Goal: Transaction & Acquisition: Purchase product/service

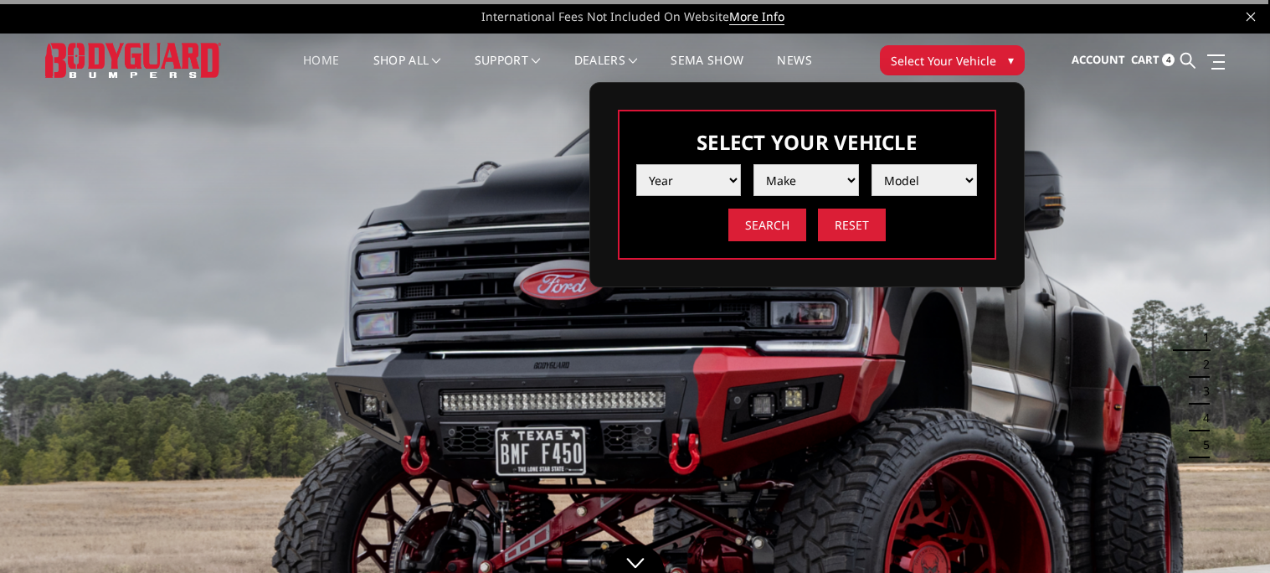
click at [713, 174] on select "Year 2025 2024 2023 2022 2021 2020 2019 2018 2017 2016 2015 2014 2013 2012 2011…" at bounding box center [688, 180] width 105 height 32
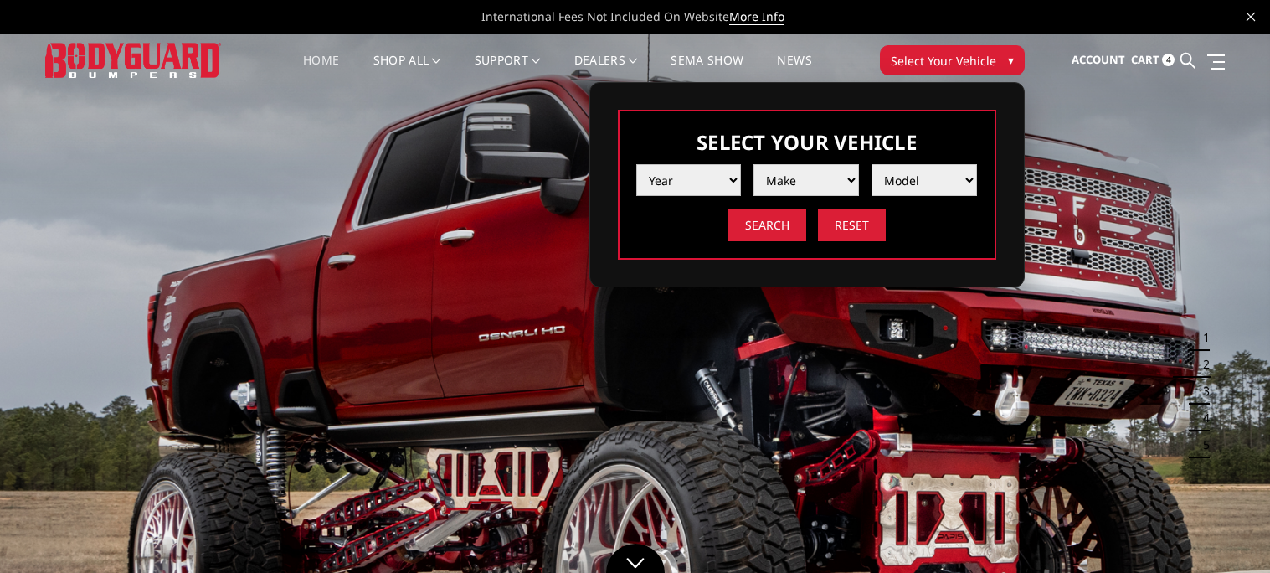
select select "yr_2025"
click at [636, 164] on select "Year 2025 2024 2023 2022 2021 2020 2019 2018 2017 2016 2015 2014 2013 2012 2011…" at bounding box center [688, 180] width 105 height 32
click at [777, 193] on select "Make Chevrolet Ford GMC Ram Toyota" at bounding box center [805, 180] width 105 height 32
select select "mk_ford"
click at [753, 164] on select "Make Chevrolet Ford GMC Ram Toyota" at bounding box center [805, 180] width 105 height 32
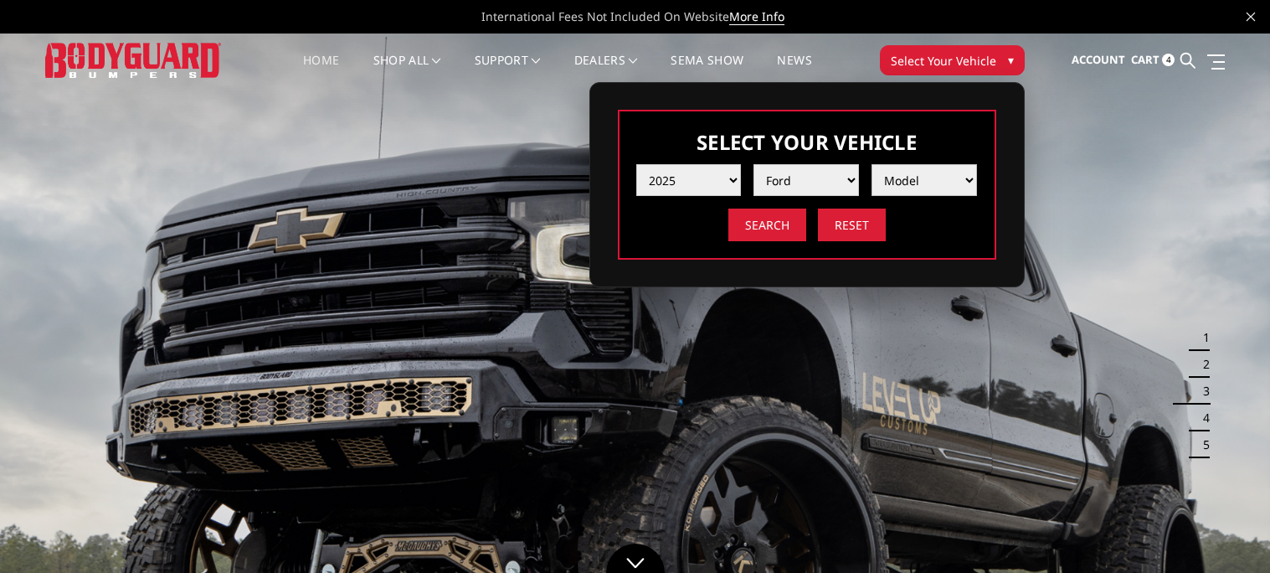
click at [922, 188] on select "Model F150 F150 Raptor F250 / F350 F450 F550" at bounding box center [923, 180] width 105 height 32
select select "md_f450"
click at [871, 164] on select "Model F150 F150 Raptor F250 / F350 F450 F550" at bounding box center [923, 180] width 105 height 32
click at [789, 242] on div "Select Your Vehicle Year 2025 2024 2023 2022 2021 2020 2019 2018 2017 2016 2015…" at bounding box center [807, 185] width 378 height 150
click at [782, 228] on input "Search" at bounding box center [767, 224] width 78 height 33
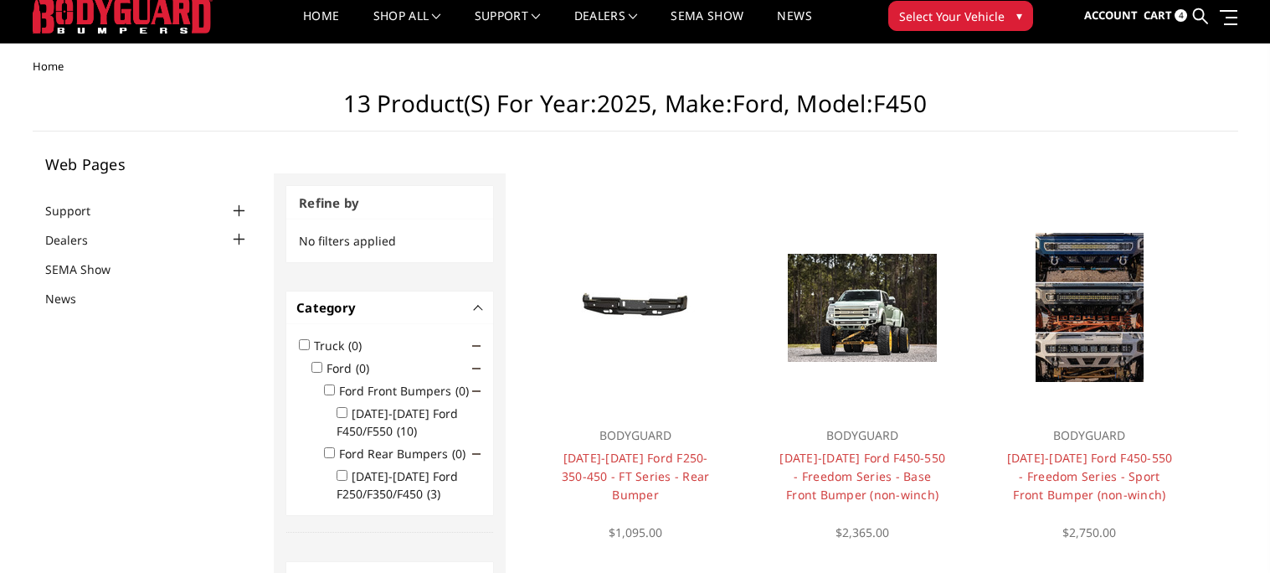
scroll to position [45, 0]
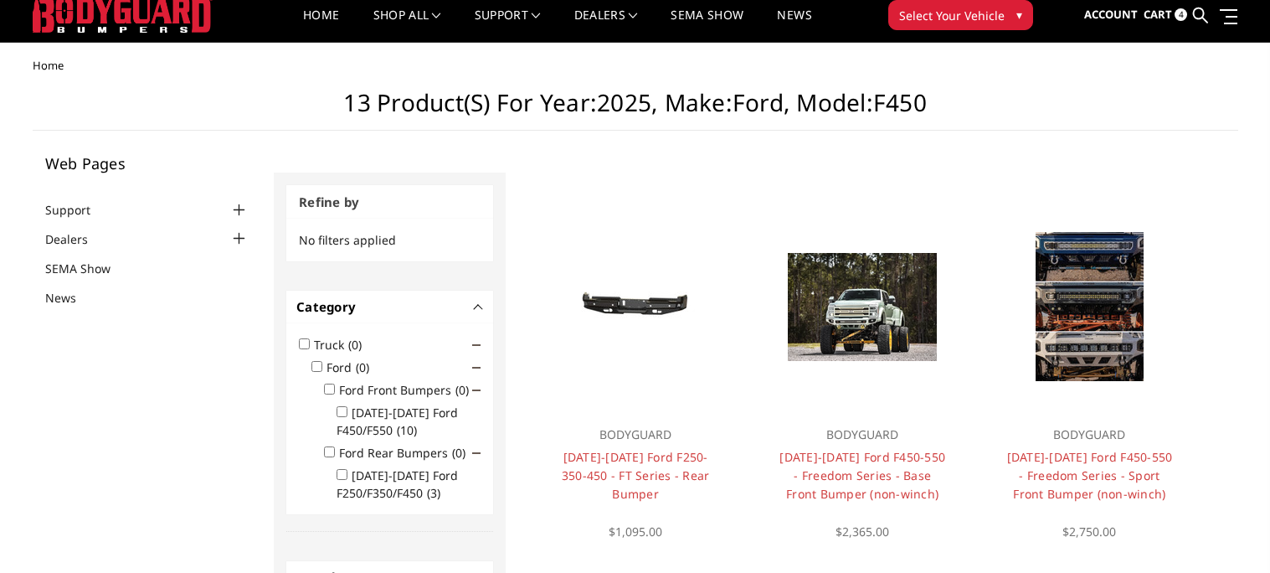
click at [343, 407] on input "2023-2025 Ford F450/F550 (10)" at bounding box center [341, 411] width 11 height 11
checkbox input "true"
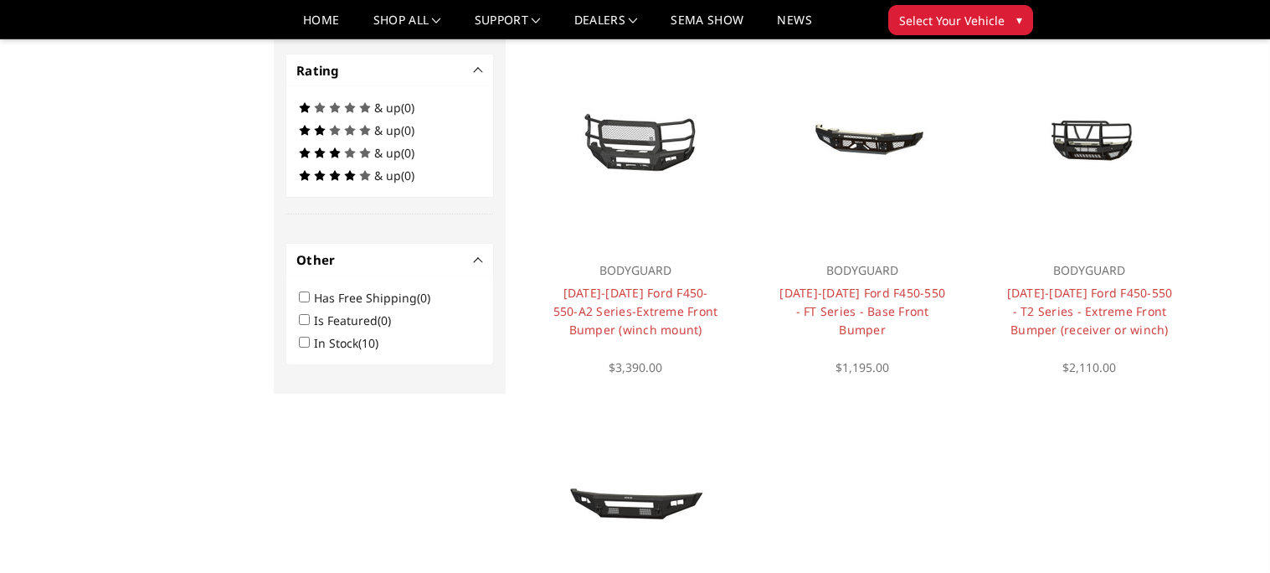
scroll to position [886, 0]
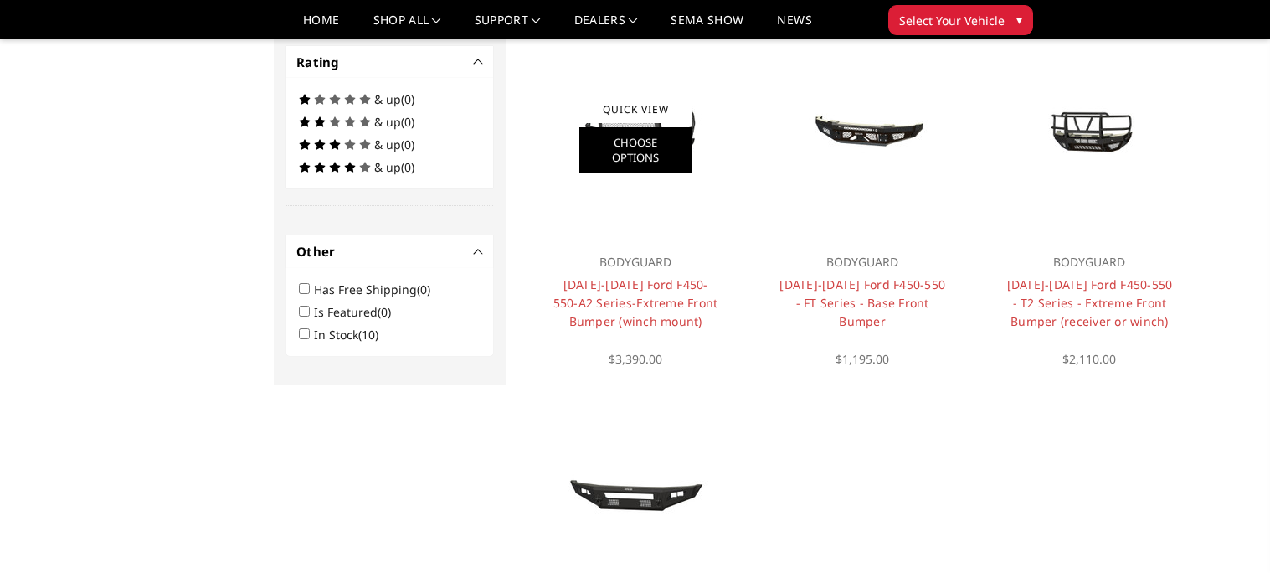
click at [616, 150] on link "Choose Options" at bounding box center [635, 149] width 112 height 45
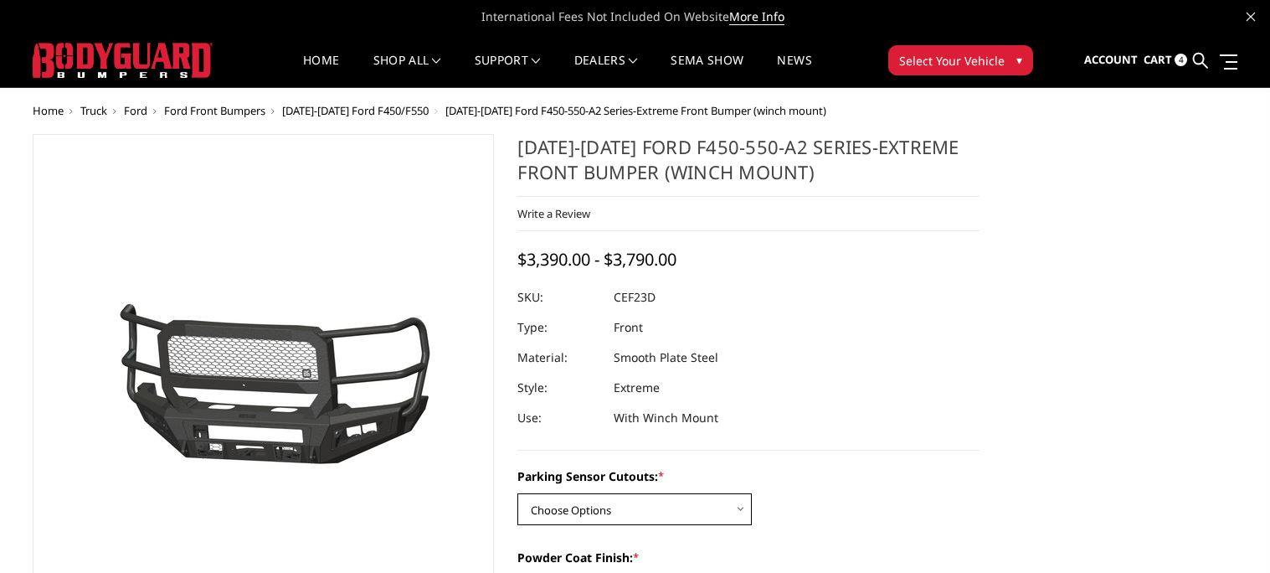
click at [541, 518] on select "Choose Options No-Without Parking Sensor Cutouts Yes-With Parking Sensor Cutouts" at bounding box center [634, 509] width 234 height 32
select select "2429"
click at [517, 493] on select "Choose Options No-Without Parking Sensor Cutouts Yes-With Parking Sensor Cutouts" at bounding box center [634, 509] width 234 height 32
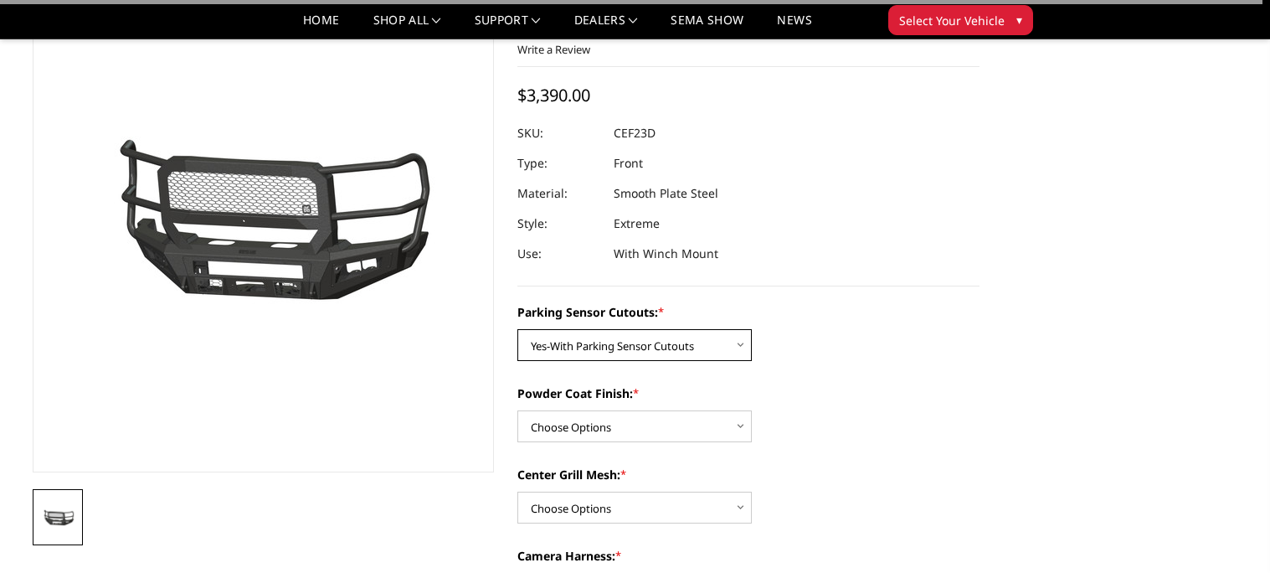
scroll to position [116, 0]
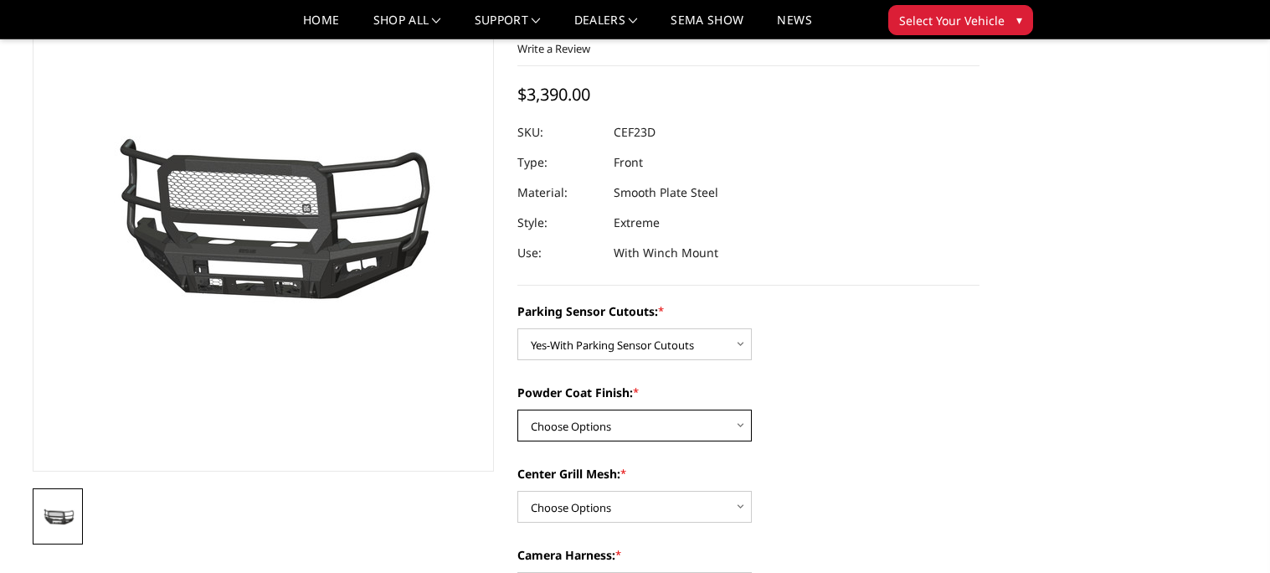
click at [529, 420] on select "Choose Options Bare Metal Textured Black Powder Coat" at bounding box center [634, 425] width 234 height 32
select select "2431"
click at [517, 409] on select "Choose Options Bare Metal Textured Black Powder Coat" at bounding box center [634, 425] width 234 height 32
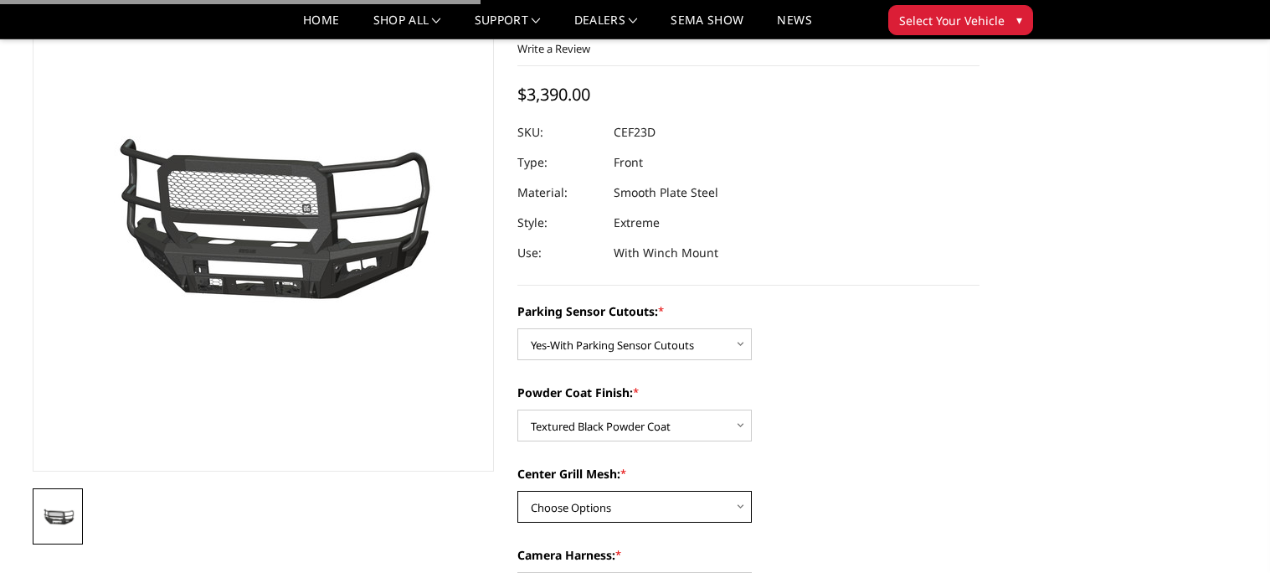
click at [542, 501] on select "Choose Options With Center Grill Mesh Without Center Grill Mesh" at bounding box center [634, 507] width 234 height 32
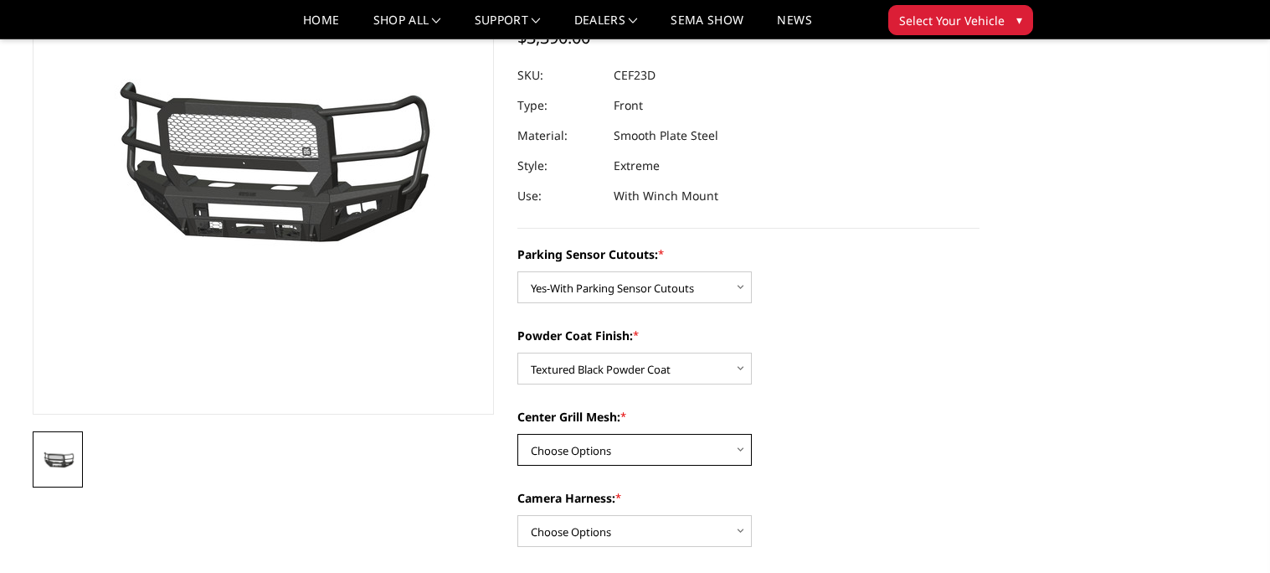
click at [539, 458] on select "Choose Options With Center Grill Mesh Without Center Grill Mesh" at bounding box center [634, 450] width 234 height 32
select select "2432"
click at [517, 434] on select "Choose Options With Center Grill Mesh Without Center Grill Mesh" at bounding box center [634, 450] width 234 height 32
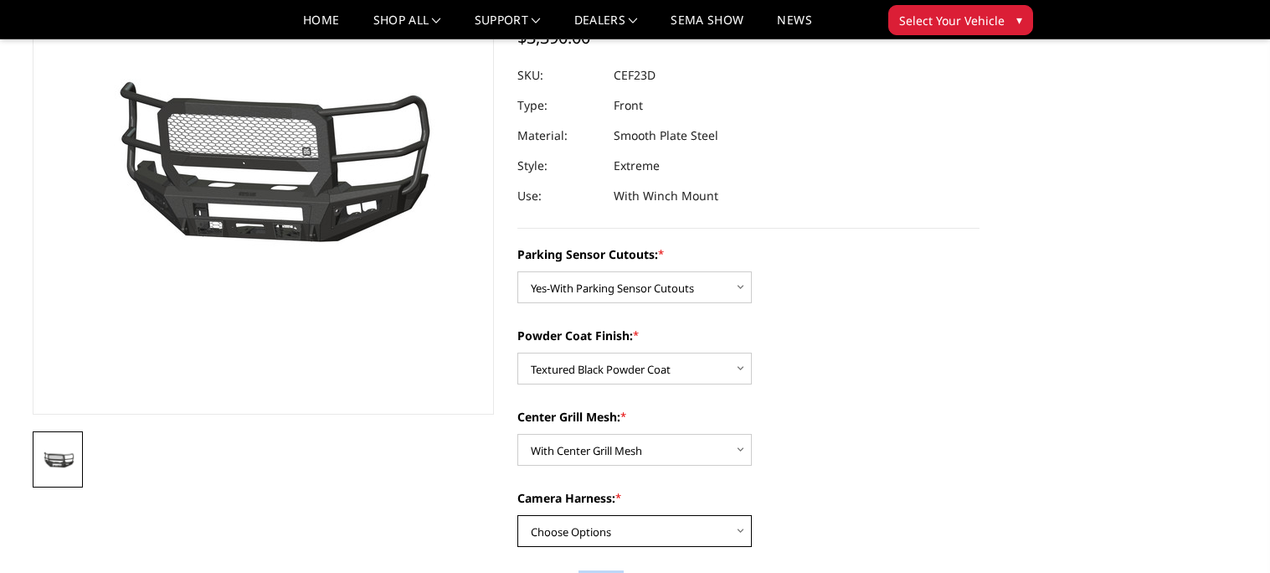
click at [544, 534] on select "Choose Options WITH Camera Harness WITHOUT Camera Harness" at bounding box center [634, 531] width 234 height 32
select select "2434"
click at [517, 515] on select "Choose Options WITH Camera Harness WITHOUT Camera Harness" at bounding box center [634, 531] width 234 height 32
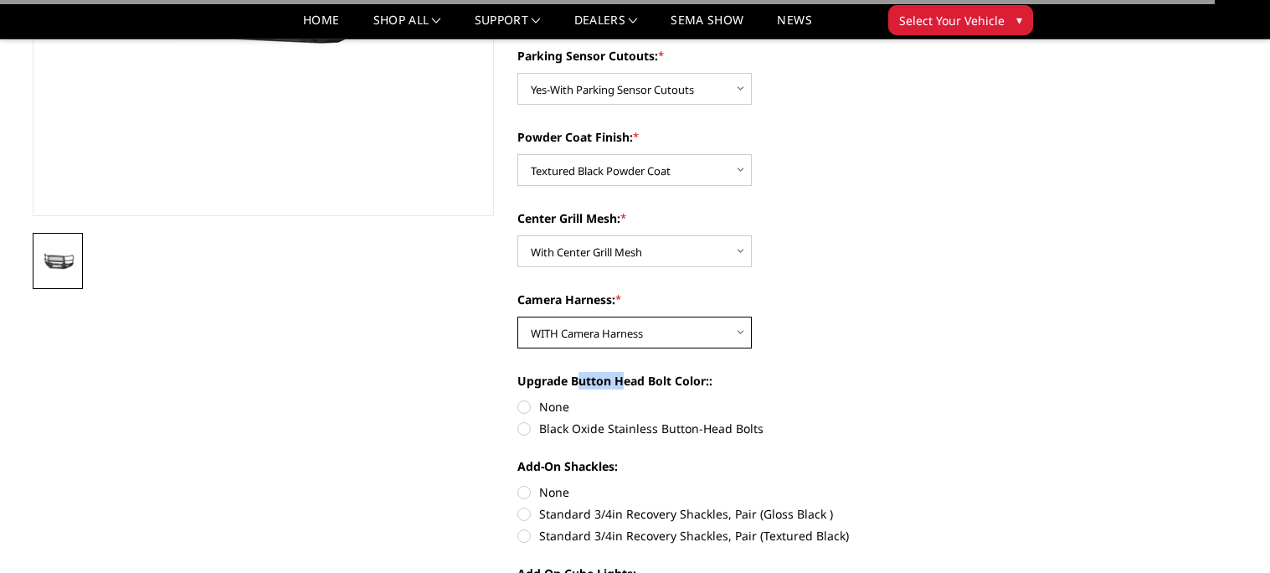
scroll to position [372, 0]
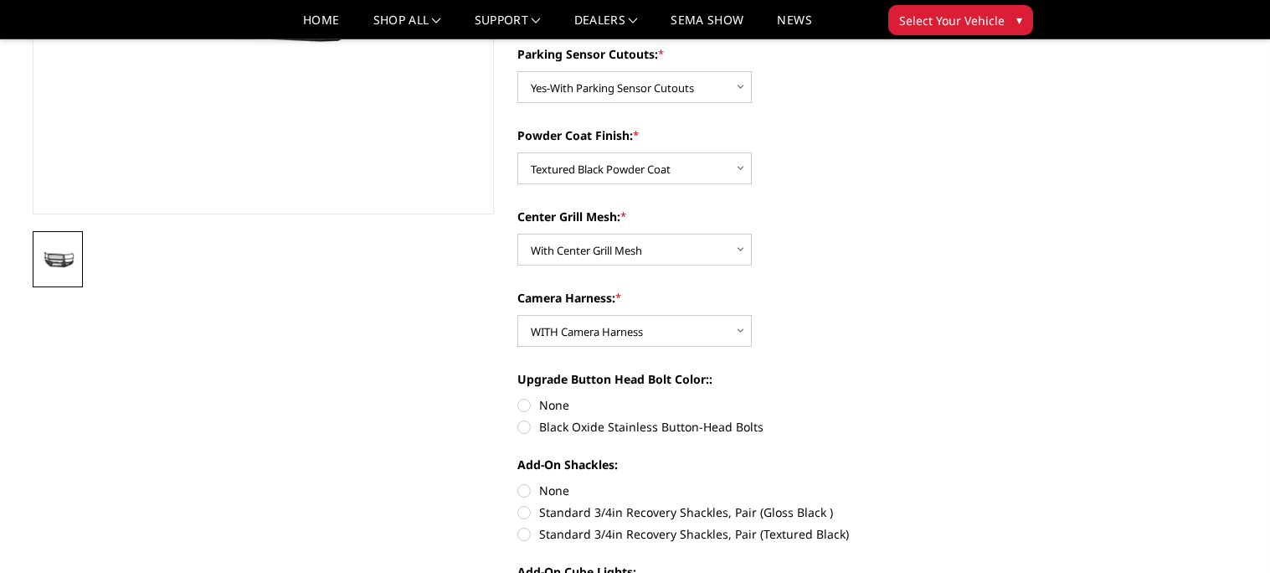
click at [532, 424] on label "Black Oxide Stainless Button-Head Bolts" at bounding box center [748, 427] width 462 height 18
click at [979, 397] on input "Black Oxide Stainless Button-Head Bolts" at bounding box center [979, 396] width 1 height 1
radio input "true"
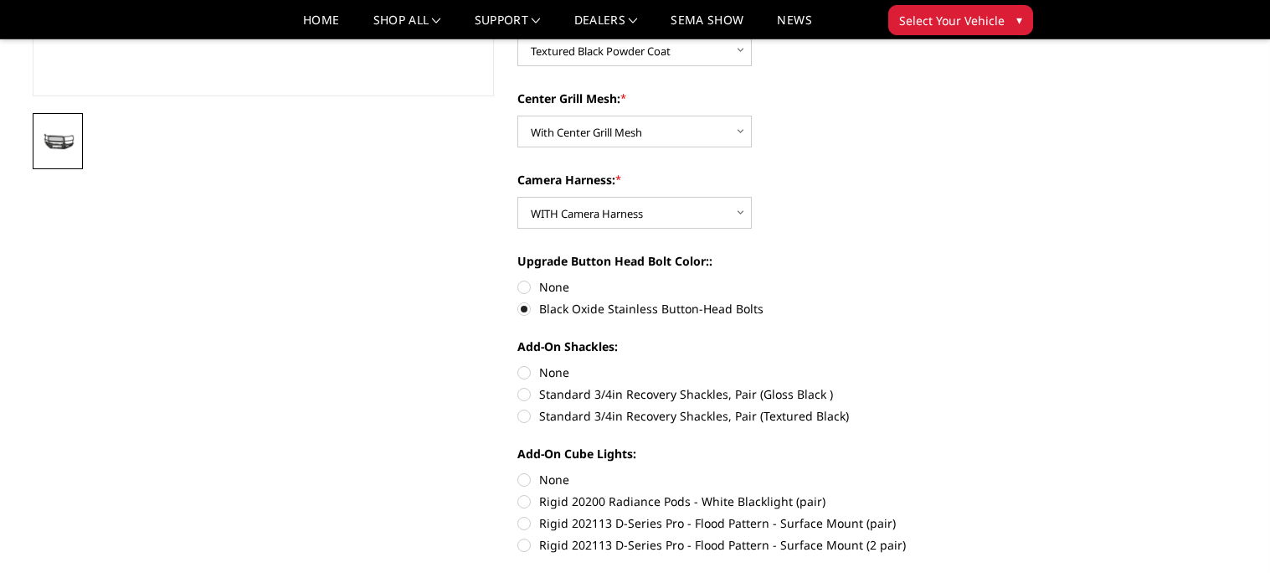
scroll to position [496, 0]
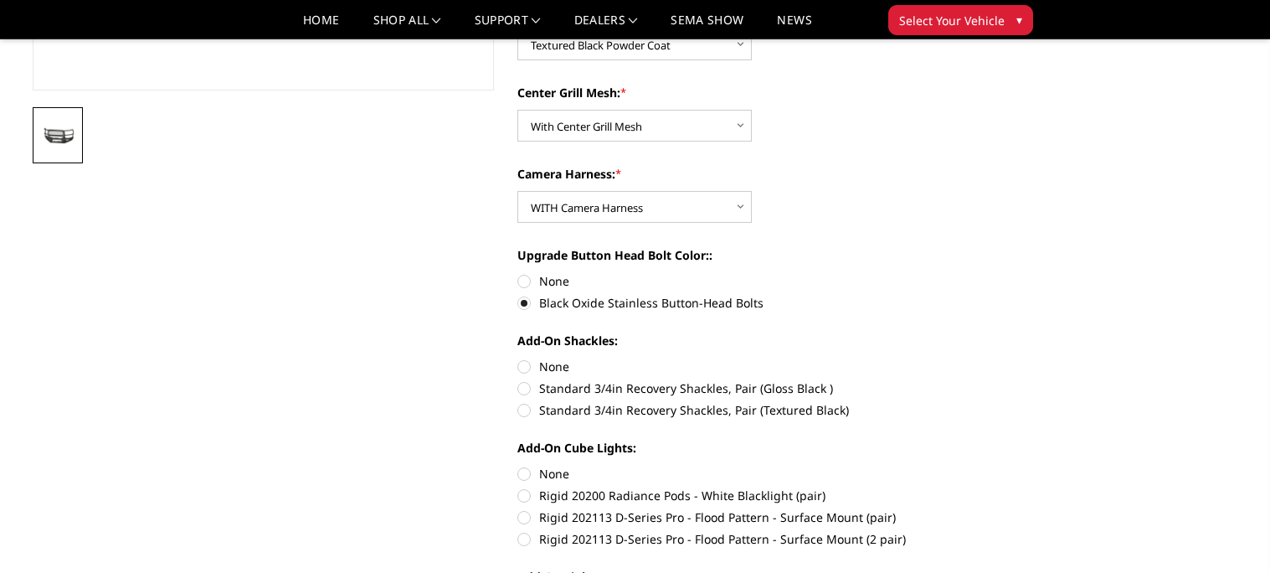
click at [524, 409] on label "Standard 3/4in Recovery Shackles, Pair (Textured Black)" at bounding box center [748, 410] width 462 height 18
click at [979, 380] on input "Standard 3/4in Recovery Shackles, Pair (Textured Black)" at bounding box center [979, 379] width 1 height 1
radio input "true"
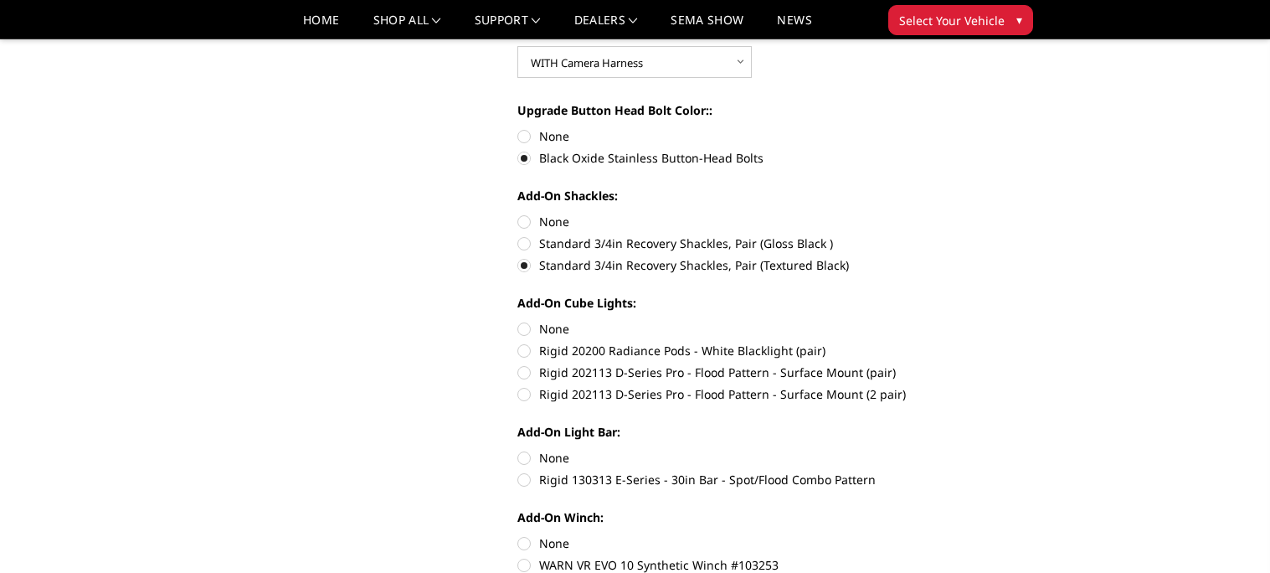
scroll to position [648, 0]
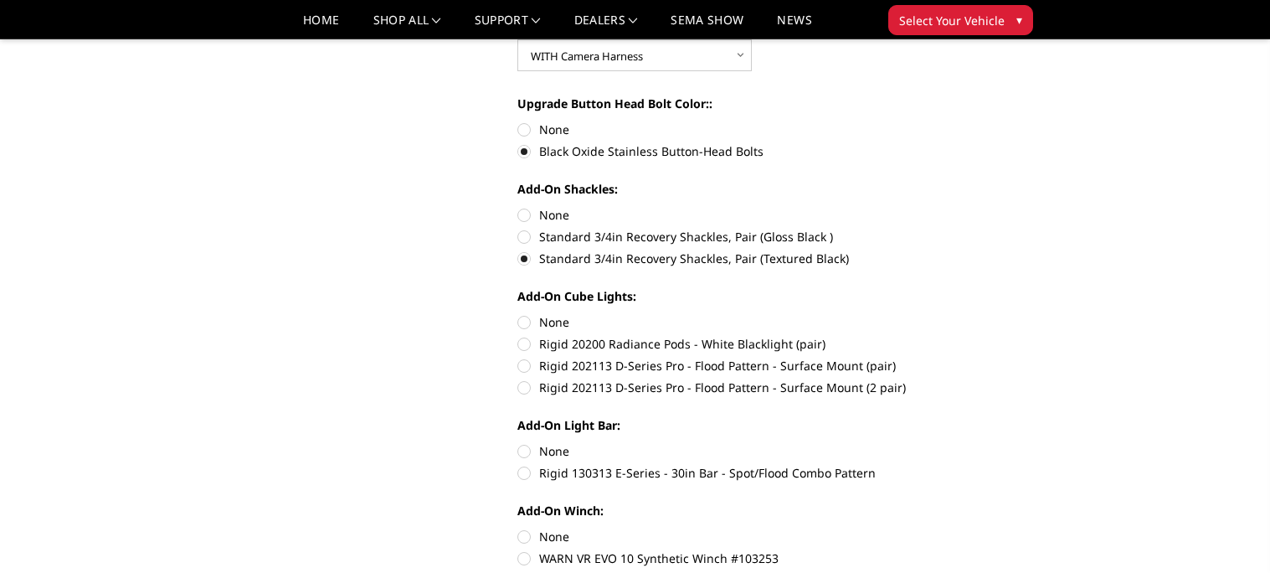
click at [517, 319] on label "None" at bounding box center [748, 322] width 462 height 18
click at [517, 314] on input "None" at bounding box center [517, 313] width 1 height 1
radio input "true"
click at [526, 459] on label "None" at bounding box center [748, 451] width 462 height 18
click at [518, 443] on input "None" at bounding box center [517, 442] width 1 height 1
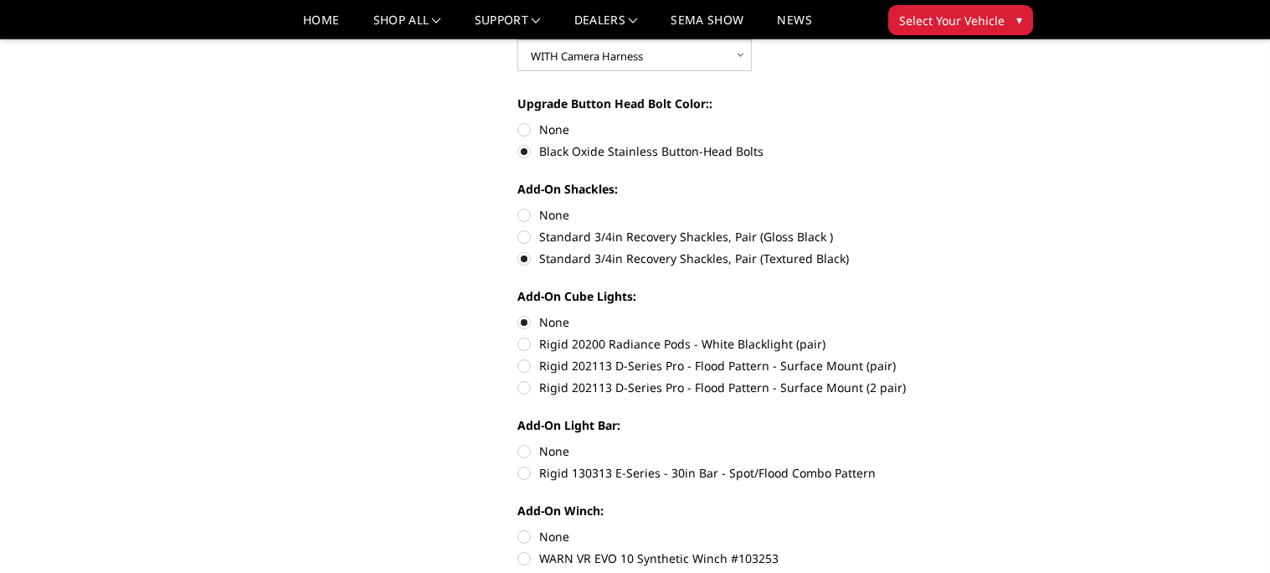
radio input "true"
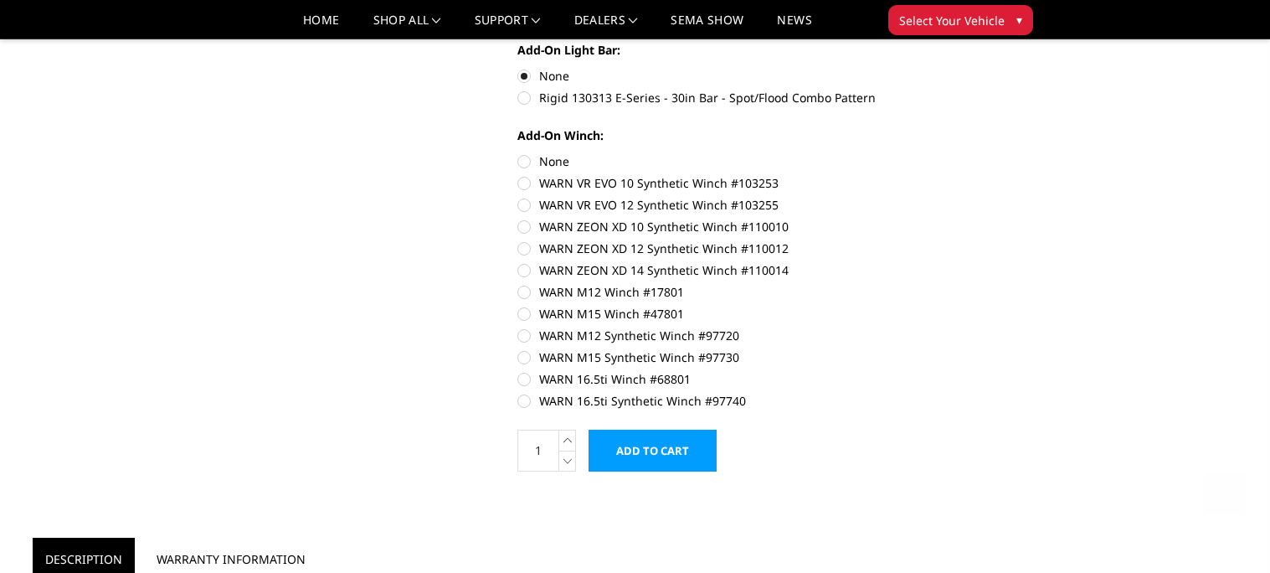
scroll to position [1024, 0]
click at [531, 401] on label "WARN 16.5ti Synthetic Winch #97740" at bounding box center [748, 400] width 462 height 18
click at [979, 370] on input "WARN 16.5ti Synthetic Winch #97740" at bounding box center [979, 369] width 1 height 1
radio input "true"
click at [618, 448] on input "Add to Cart" at bounding box center [652, 450] width 128 height 42
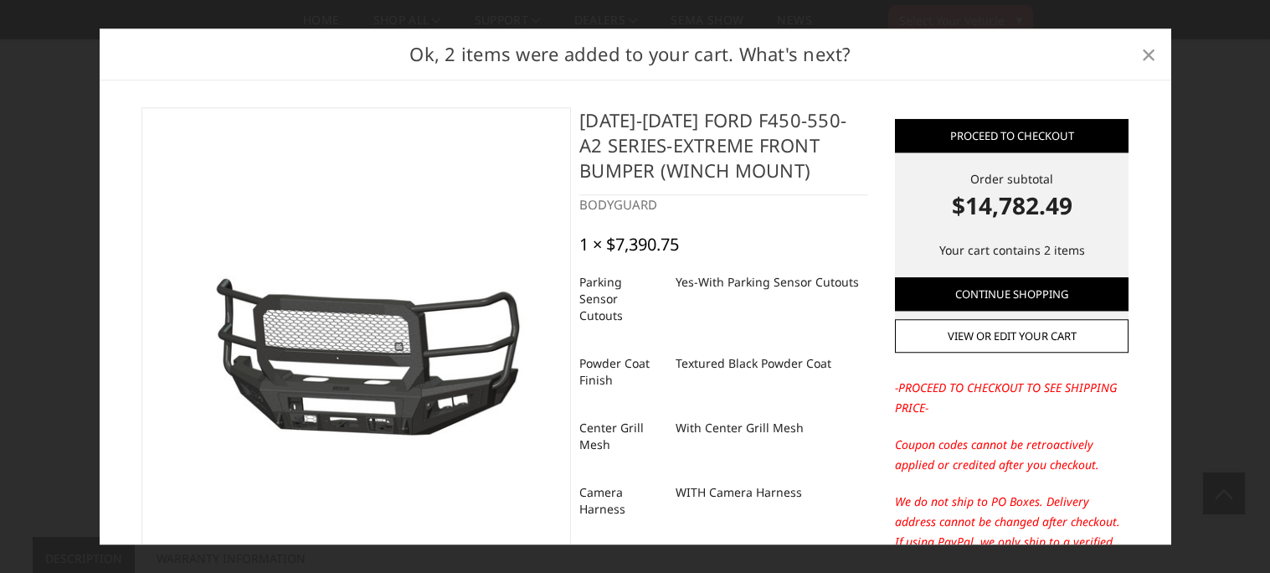
click at [1143, 62] on span "×" at bounding box center [1148, 54] width 15 height 36
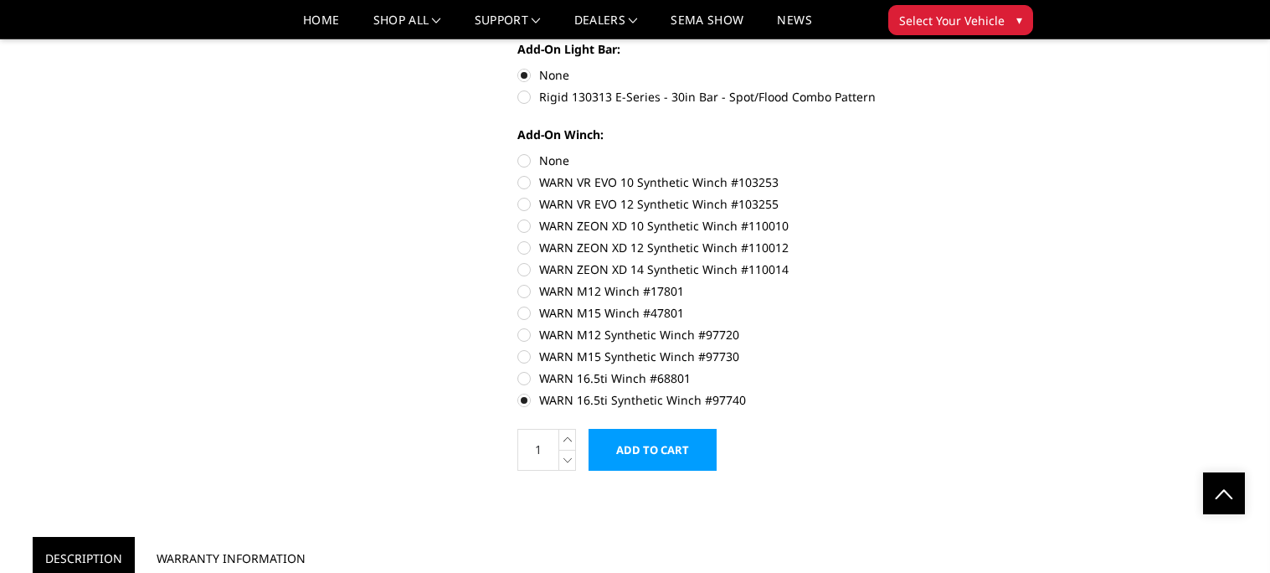
scroll to position [0, 0]
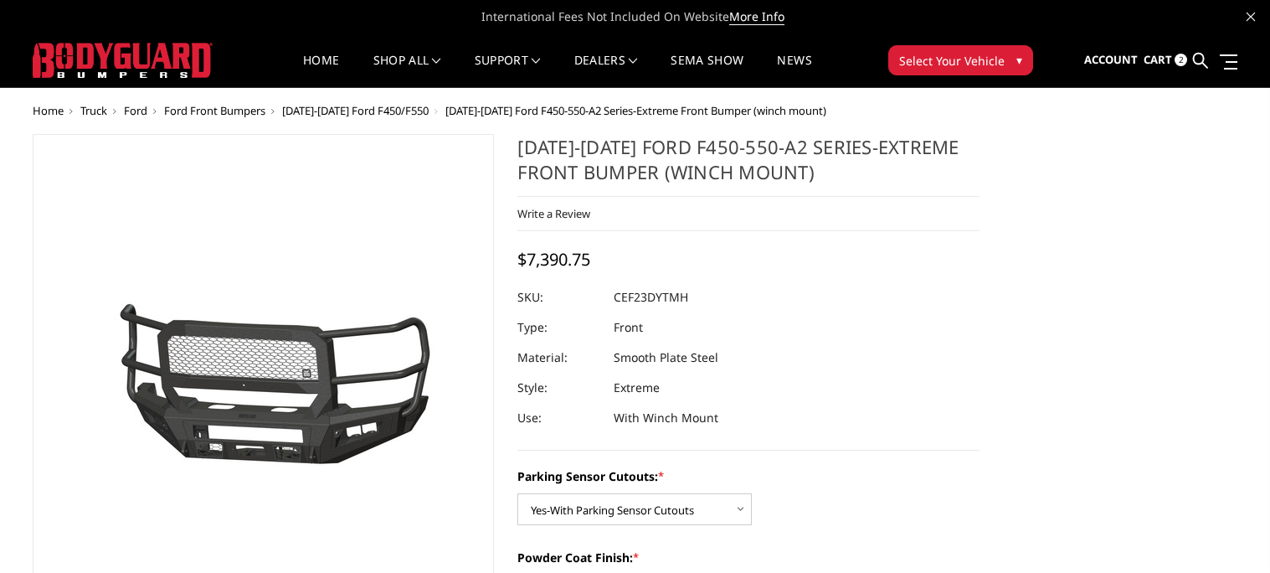
click at [1159, 58] on span "Cart" at bounding box center [1157, 59] width 28 height 15
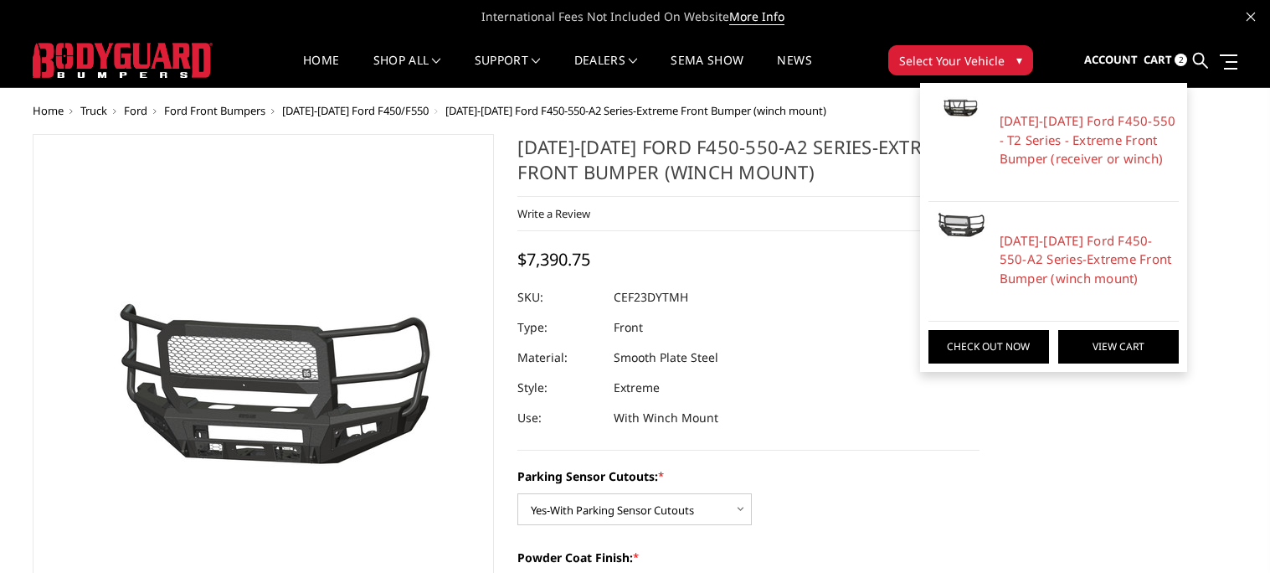
click at [1087, 334] on link "View Cart" at bounding box center [1118, 346] width 121 height 33
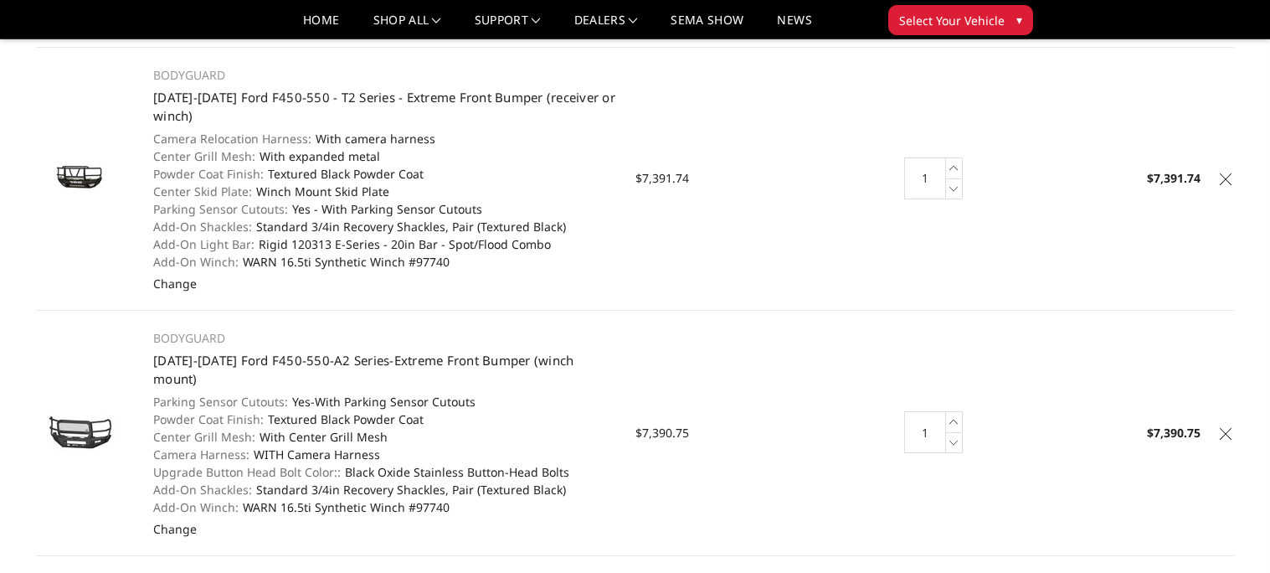
scroll to position [144, 0]
click at [1228, 427] on icon at bounding box center [1226, 433] width 12 height 12
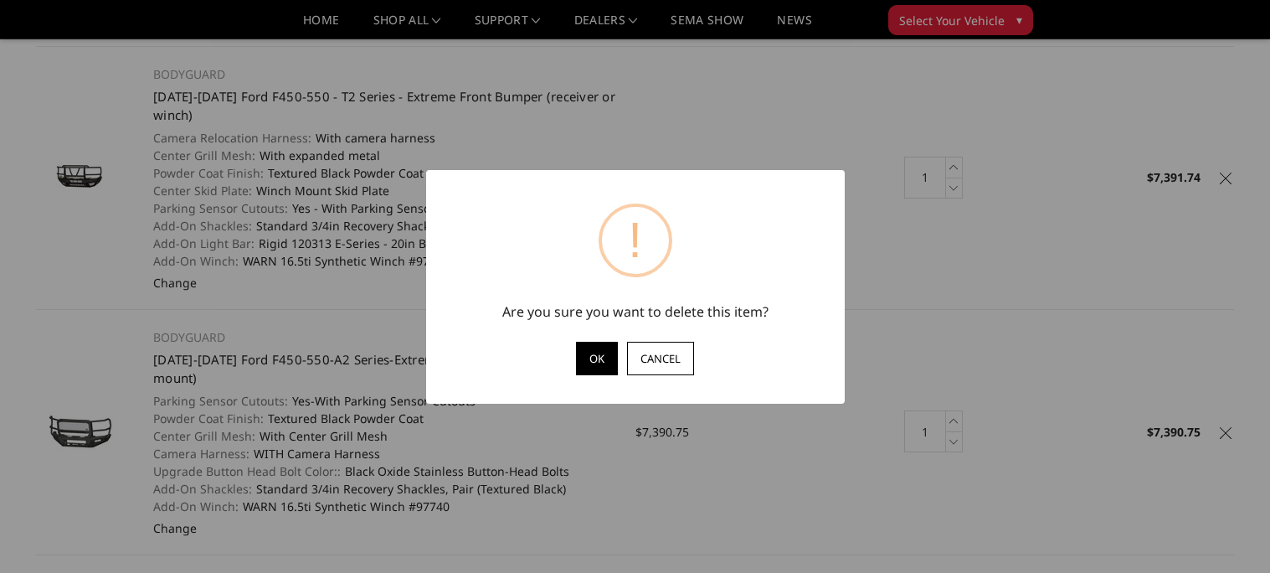
click at [583, 371] on button "OK" at bounding box center [597, 358] width 42 height 33
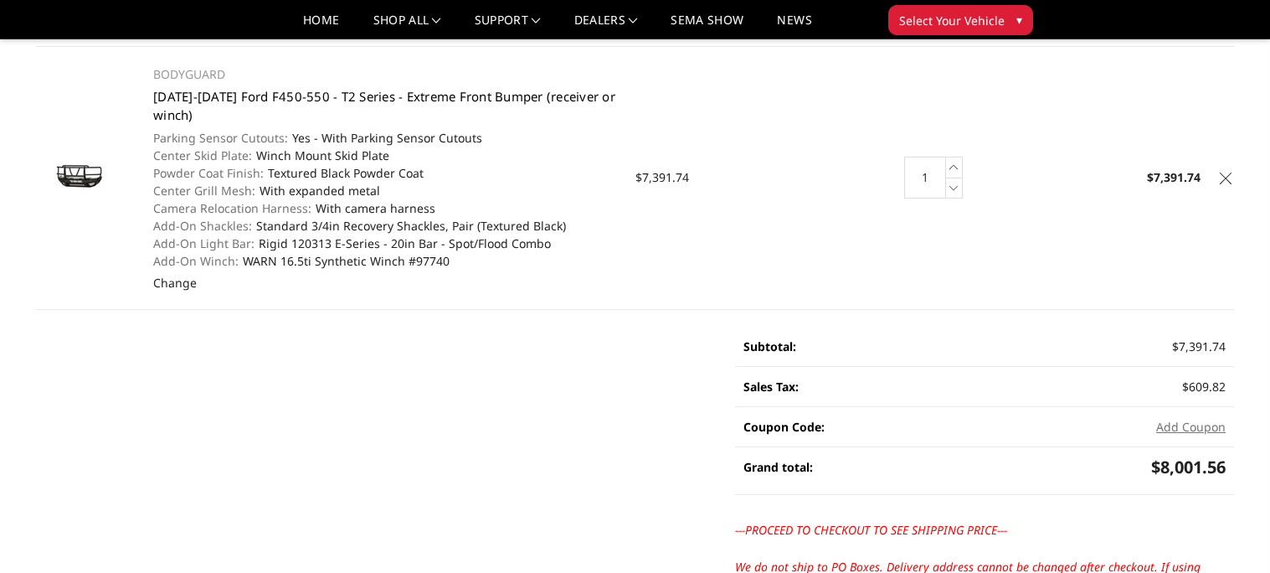
click at [334, 95] on link "2023-2025 Ford F450-550 - T2 Series - Extreme Front Bumper (receiver or winch)" at bounding box center [384, 106] width 462 height 36
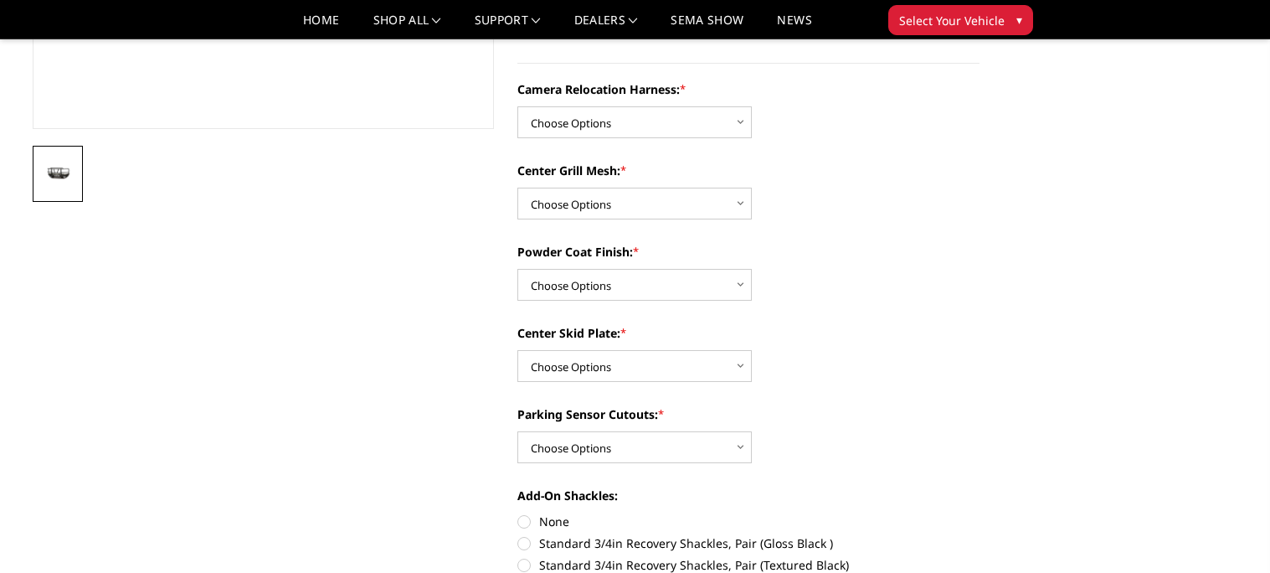
scroll to position [468, 0]
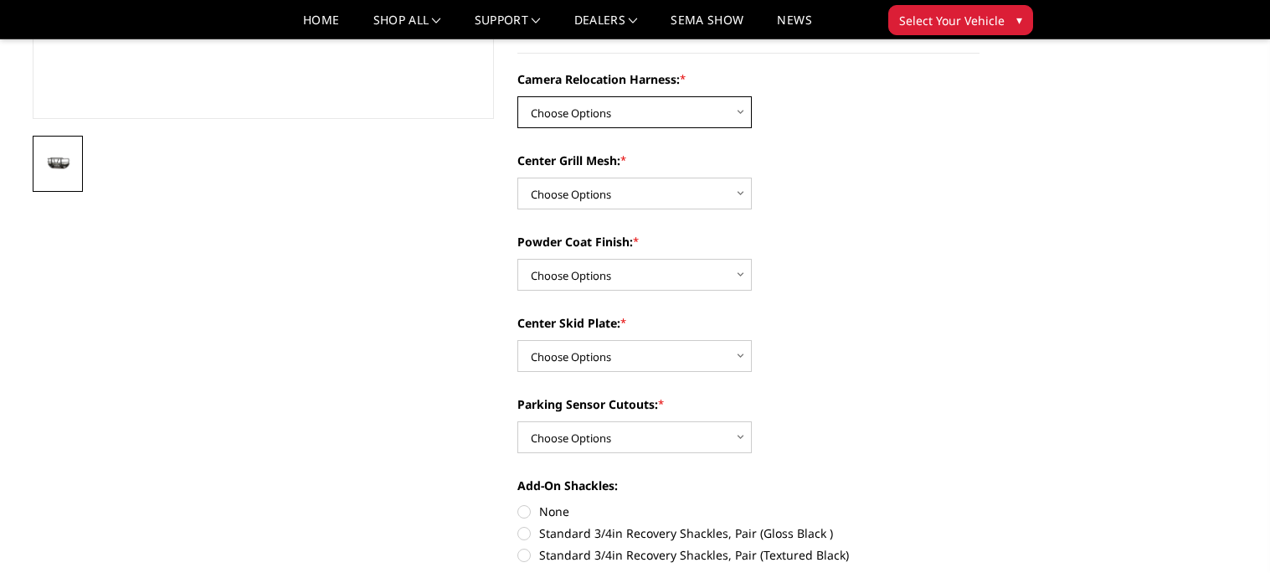
click at [551, 120] on select "Choose Options Without camera harness With camera harness" at bounding box center [634, 112] width 234 height 32
select select "3764"
click at [517, 96] on select "Choose Options Without camera harness With camera harness" at bounding box center [634, 112] width 234 height 32
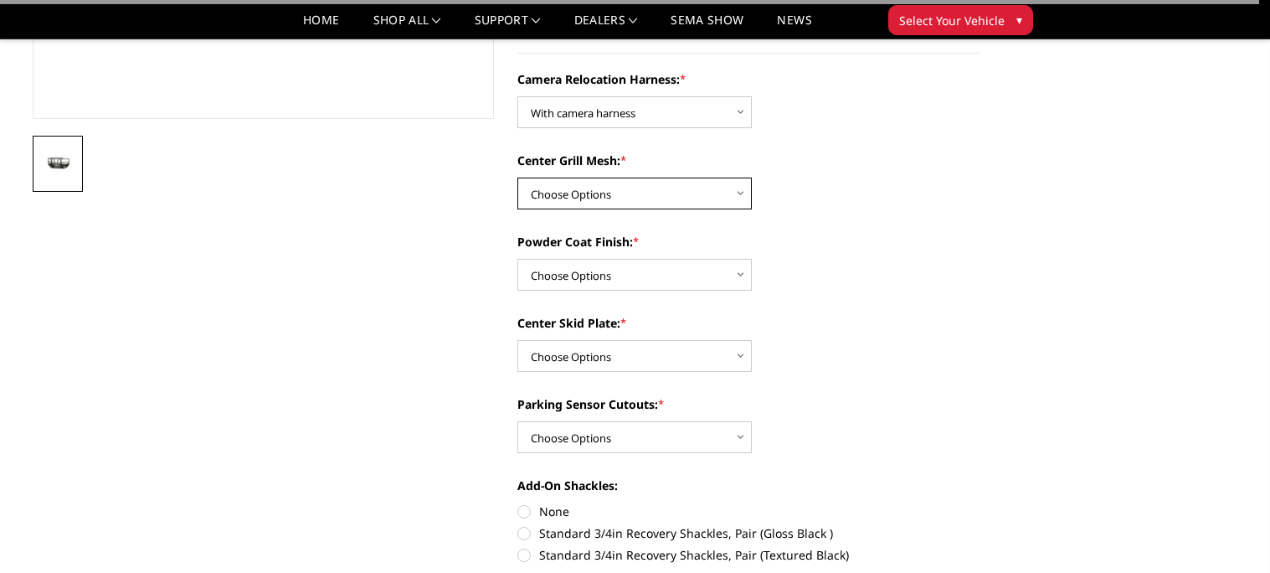
click at [563, 187] on select "Choose Options Without expanded metal With expanded metal" at bounding box center [634, 193] width 234 height 32
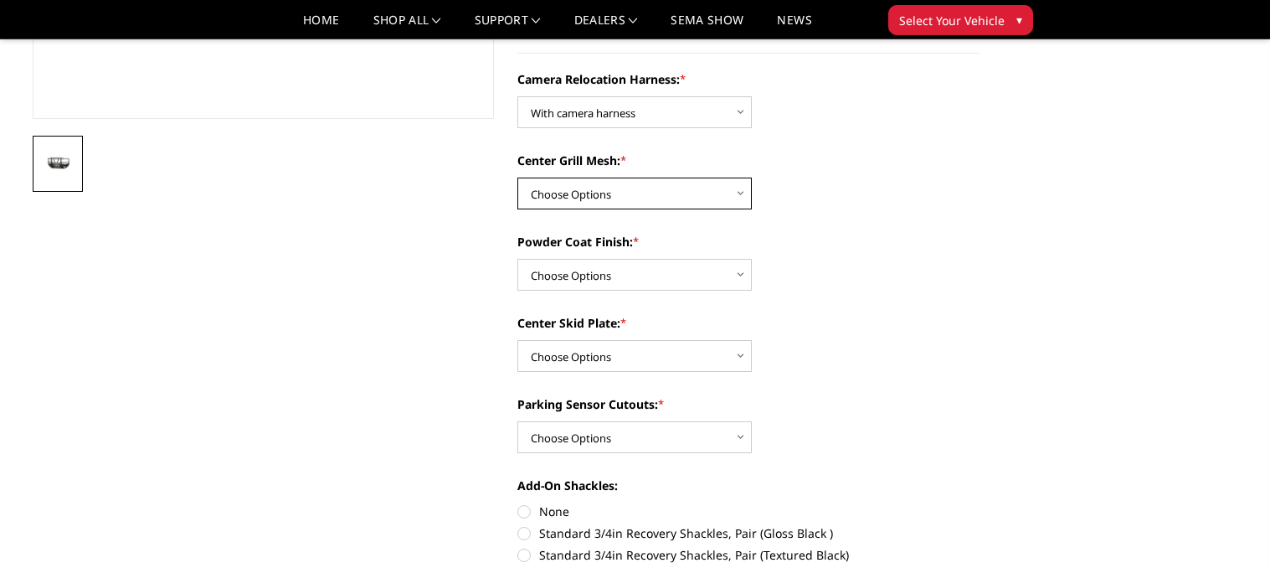
select select "3762"
click at [517, 177] on select "Choose Options Without expanded metal With expanded metal" at bounding box center [634, 193] width 234 height 32
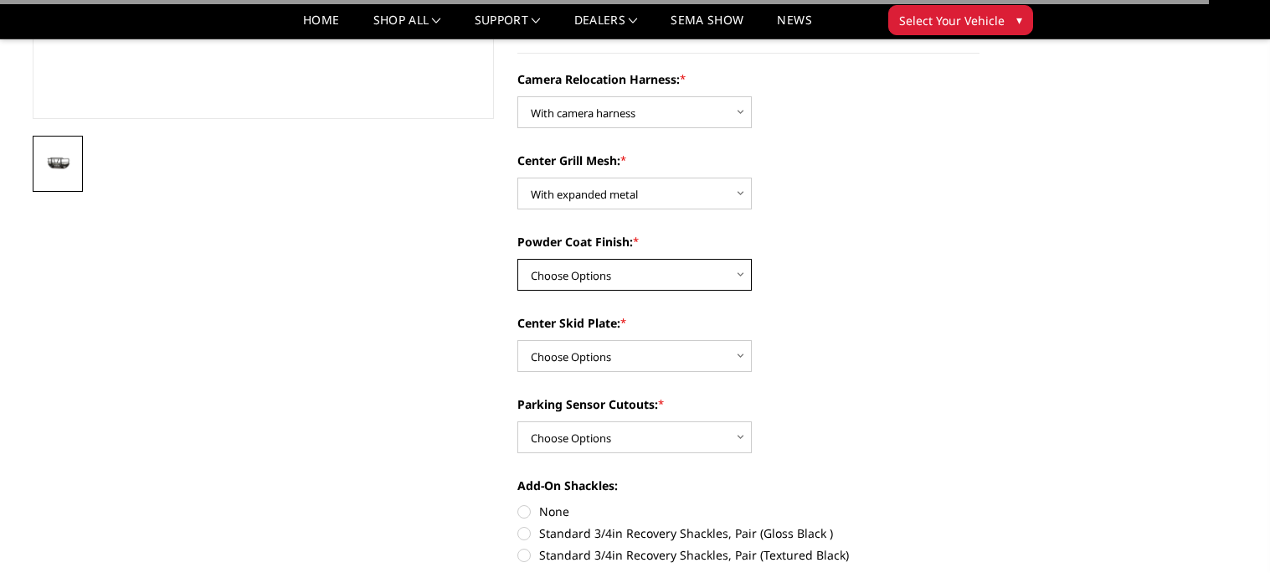
click at [552, 268] on select "Choose Options Textured Black Powder Coat Gloss Black Powder Coat Bare Metal" at bounding box center [634, 275] width 234 height 32
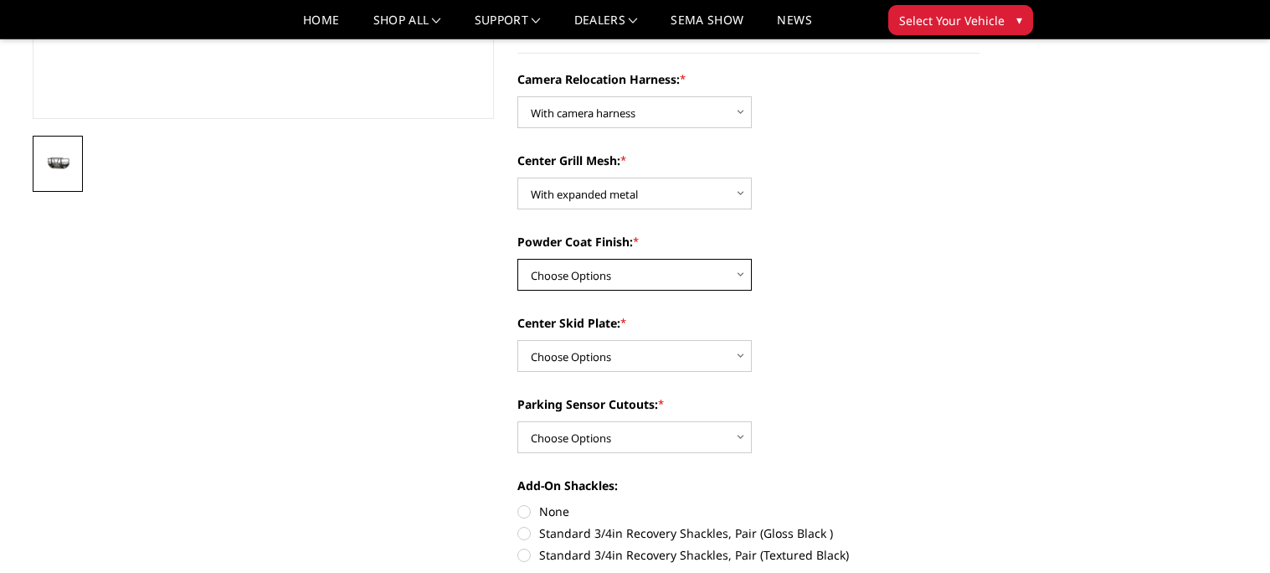
select select "3761"
click at [517, 259] on select "Choose Options Textured Black Powder Coat Gloss Black Powder Coat Bare Metal" at bounding box center [634, 275] width 234 height 32
click at [564, 365] on select "Choose Options Winch Mount Skid Plate Standard Skid Plate (included) 2" Receive…" at bounding box center [634, 356] width 234 height 32
select select "3756"
click at [517, 340] on select "Choose Options Winch Mount Skid Plate Standard Skid Plate (included) 2" Receive…" at bounding box center [634, 356] width 234 height 32
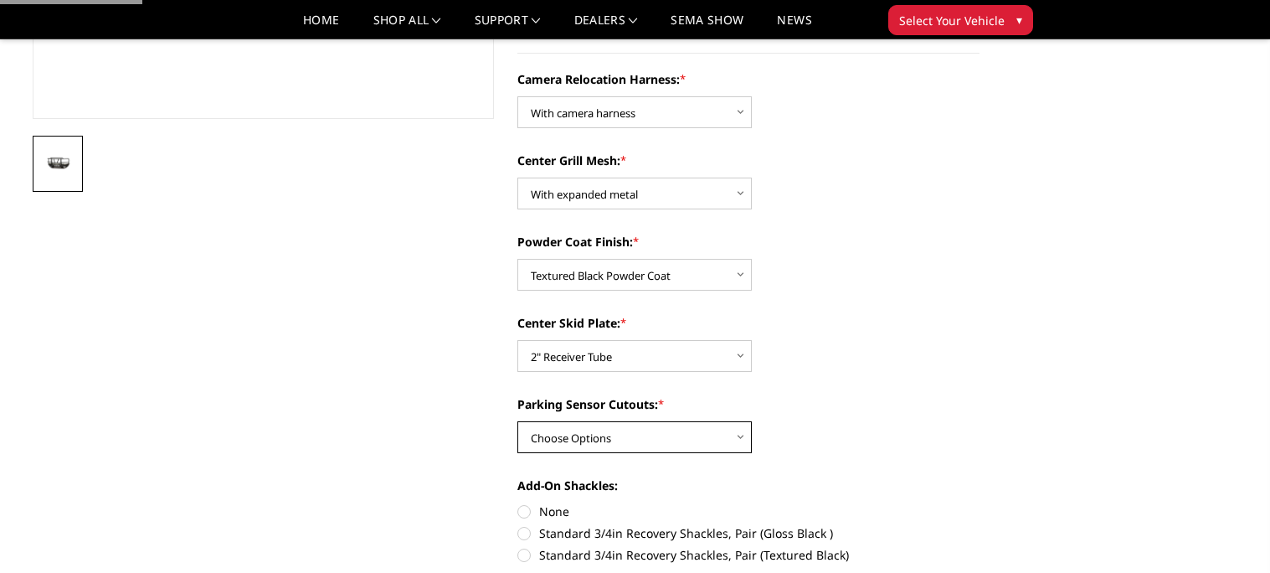
click at [565, 449] on select "Choose Options Yes - With Parking Sensor Cutouts" at bounding box center [634, 437] width 234 height 32
select select "3755"
click at [517, 421] on select "Choose Options Yes - With Parking Sensor Cutouts" at bounding box center [634, 437] width 234 height 32
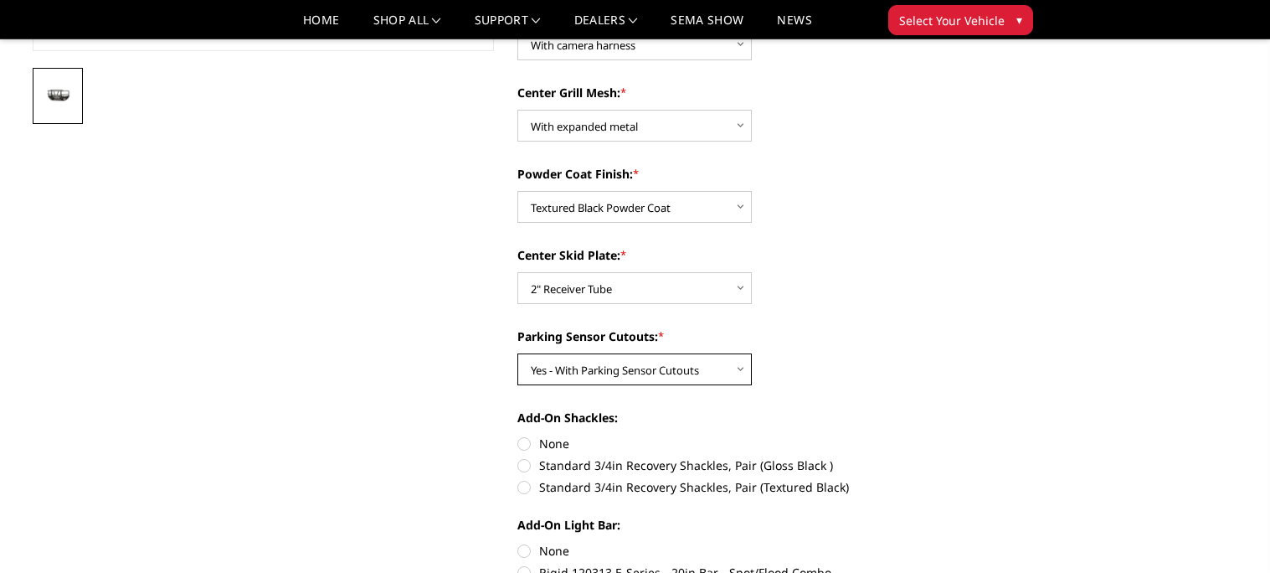
scroll to position [532, 0]
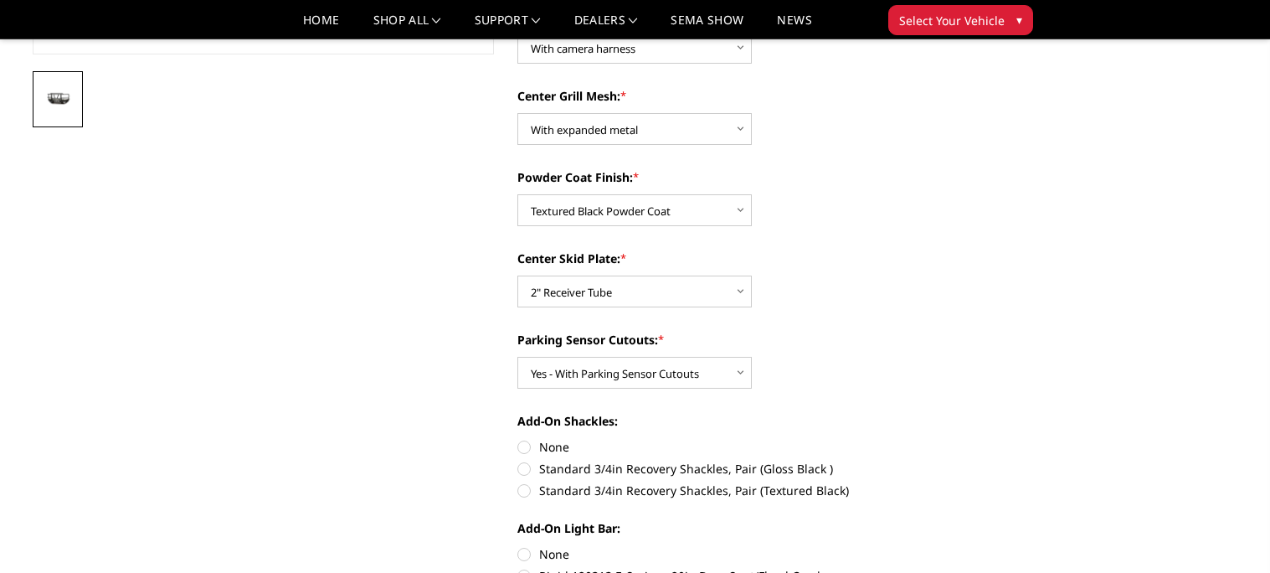
click at [548, 489] on label "Standard 3/4in Recovery Shackles, Pair (Textured Black)" at bounding box center [748, 490] width 462 height 18
click at [979, 460] on input "Standard 3/4in Recovery Shackles, Pair (Textured Black)" at bounding box center [979, 460] width 1 height 1
radio input "true"
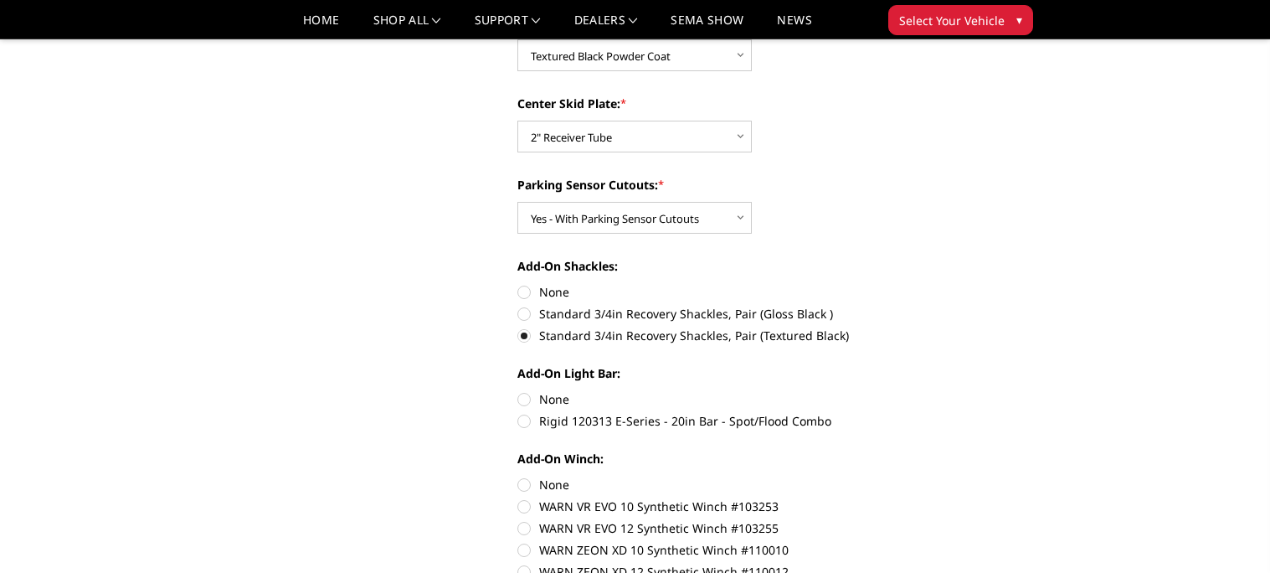
scroll to position [688, 0]
click at [525, 398] on label "None" at bounding box center [748, 398] width 462 height 18
click at [518, 390] on input "None" at bounding box center [517, 389] width 1 height 1
radio input "true"
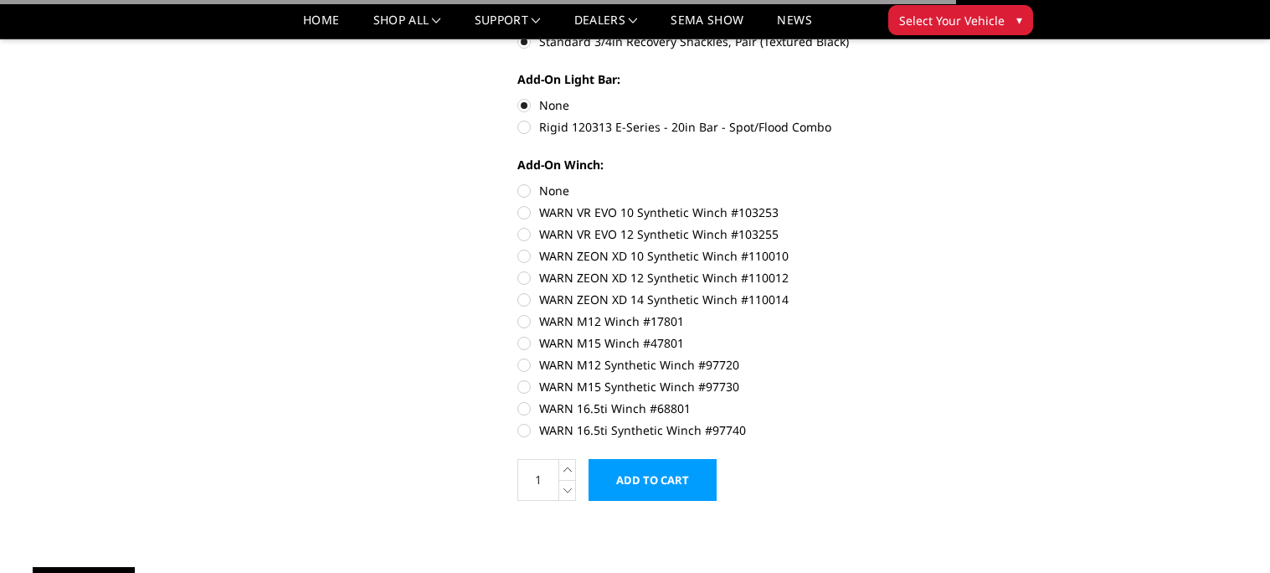
scroll to position [1020, 0]
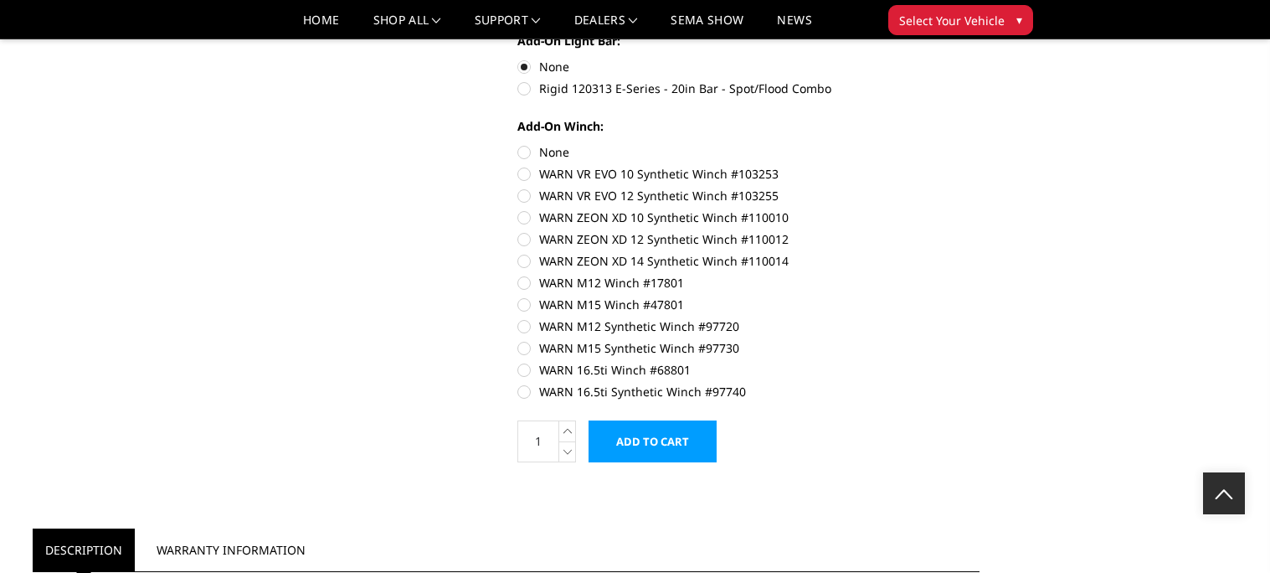
click at [526, 379] on div "Add-On Winch: None WARN VR EVO 10 Synthetic Winch #103253 WARN VR EVO 12 Synthe…" at bounding box center [748, 257] width 462 height 280
click at [523, 390] on label "WARN 16.5ti Synthetic Winch #97740" at bounding box center [748, 392] width 462 height 18
click at [979, 362] on input "WARN 16.5ti Synthetic Winch #97740" at bounding box center [979, 361] width 1 height 1
radio input "true"
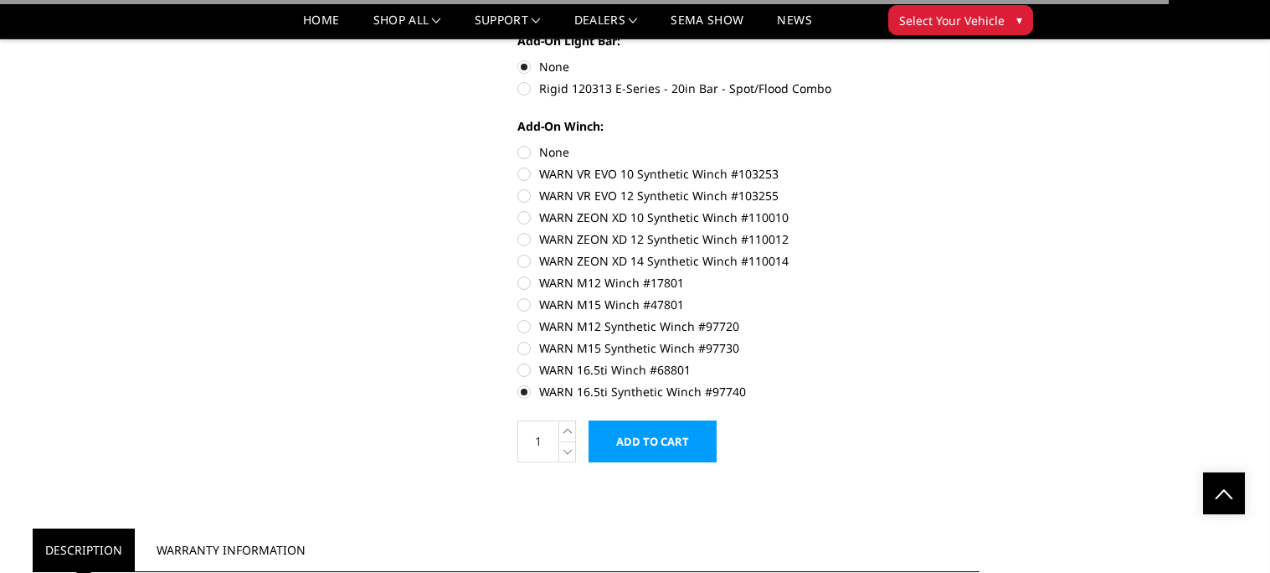
click at [634, 455] on input "Add to Cart" at bounding box center [652, 441] width 128 height 42
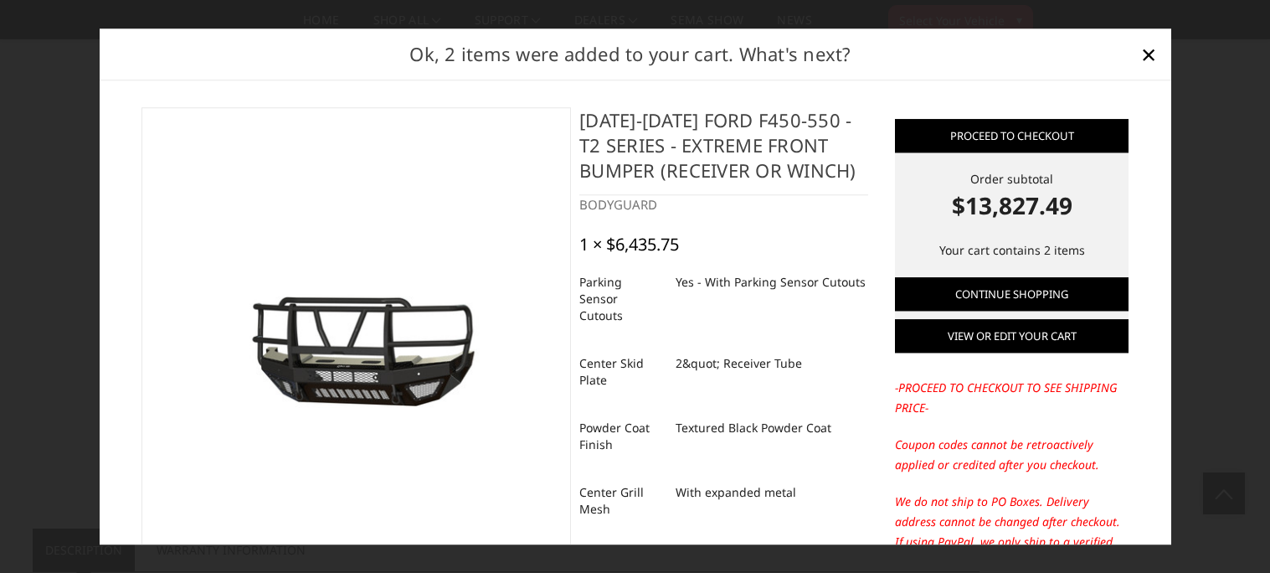
click at [948, 338] on link "View or edit your cart" at bounding box center [1012, 336] width 234 height 33
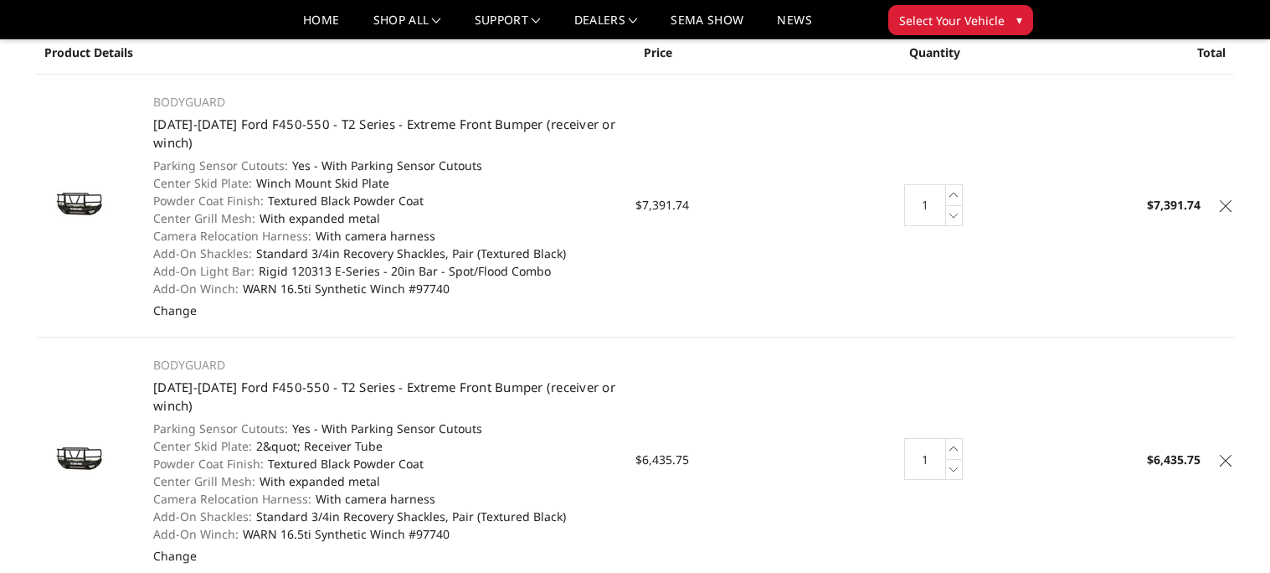
scroll to position [121, 0]
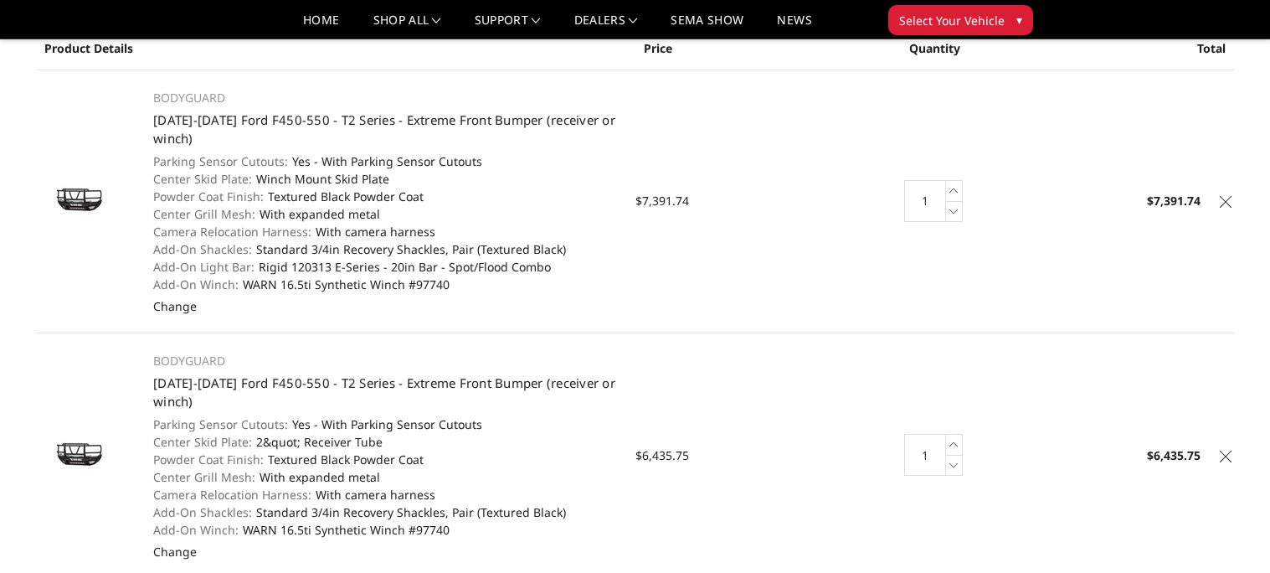
click at [1225, 198] on icon at bounding box center [1226, 202] width 12 height 12
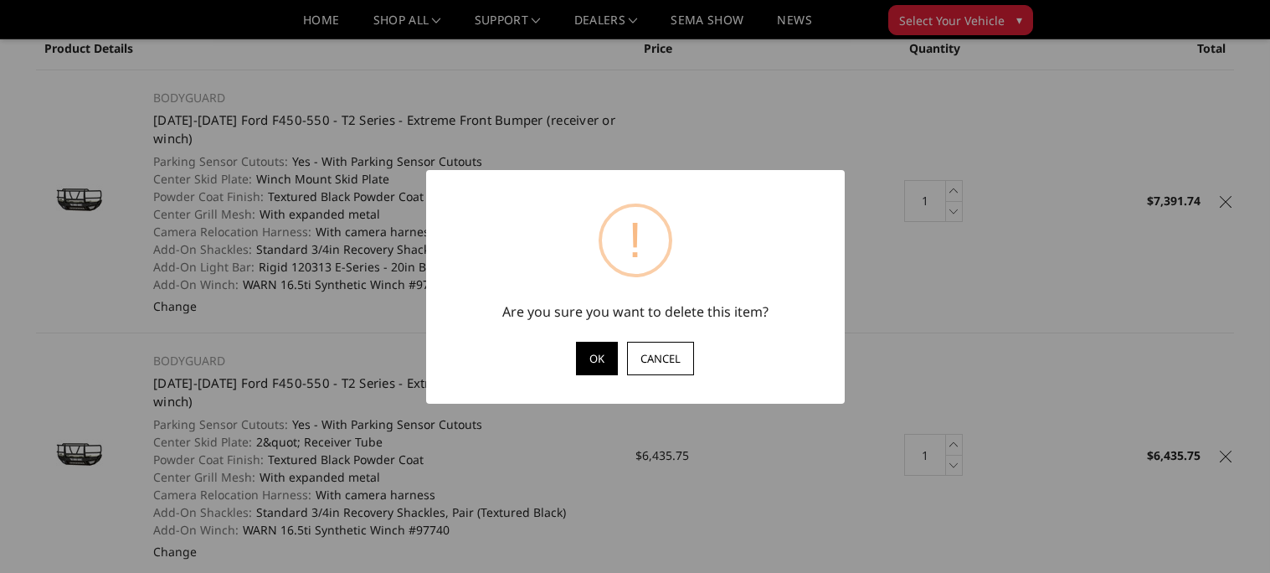
click at [588, 368] on button "OK" at bounding box center [597, 358] width 42 height 33
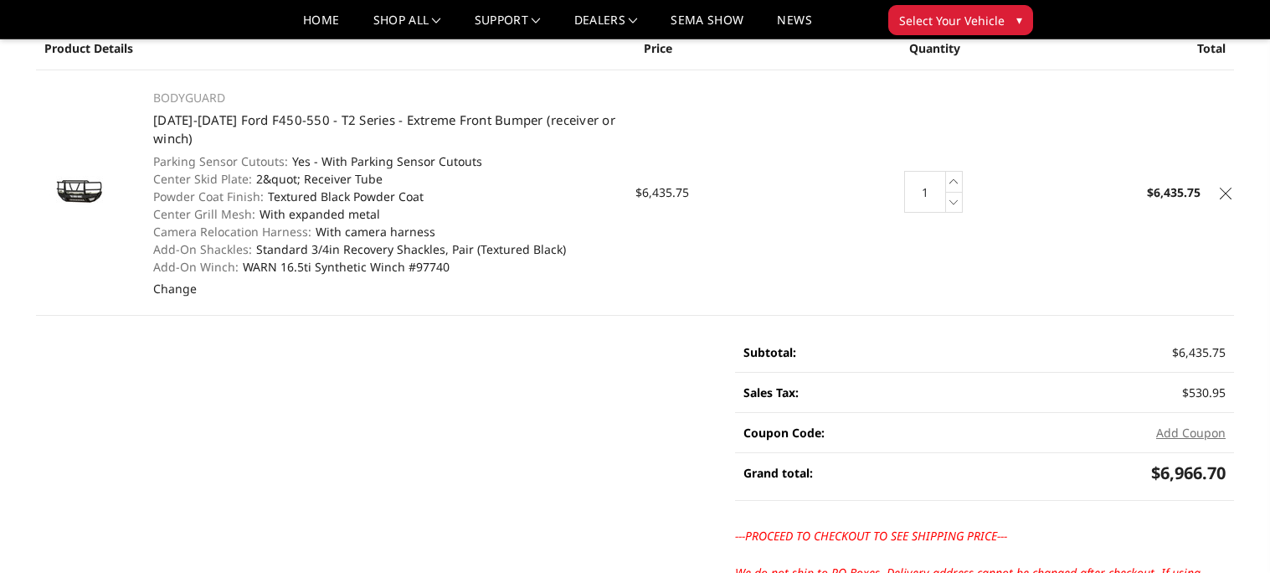
click at [176, 106] on p "BODYGUARD" at bounding box center [385, 98] width 464 height 20
click at [175, 113] on link "[DATE]-[DATE] Ford F450-550 - T2 Series - Extreme Front Bumper (receiver or win…" at bounding box center [384, 129] width 462 height 36
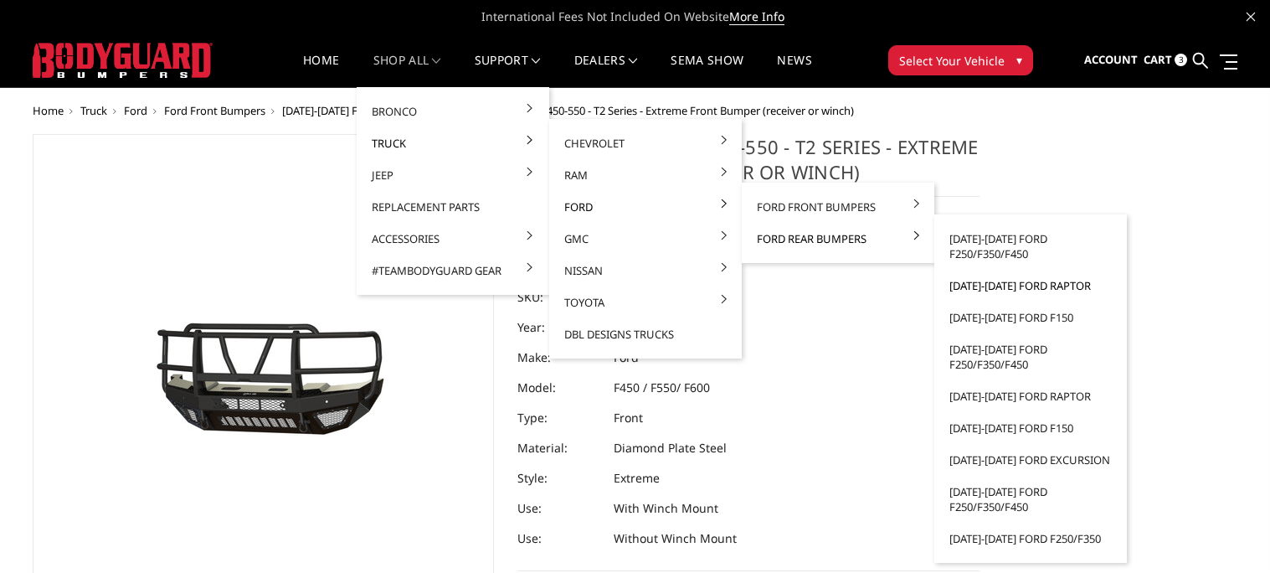
click at [990, 287] on link "[DATE]-[DATE] Ford Raptor" at bounding box center [1030, 286] width 179 height 32
